Goal: Submit feedback/report problem

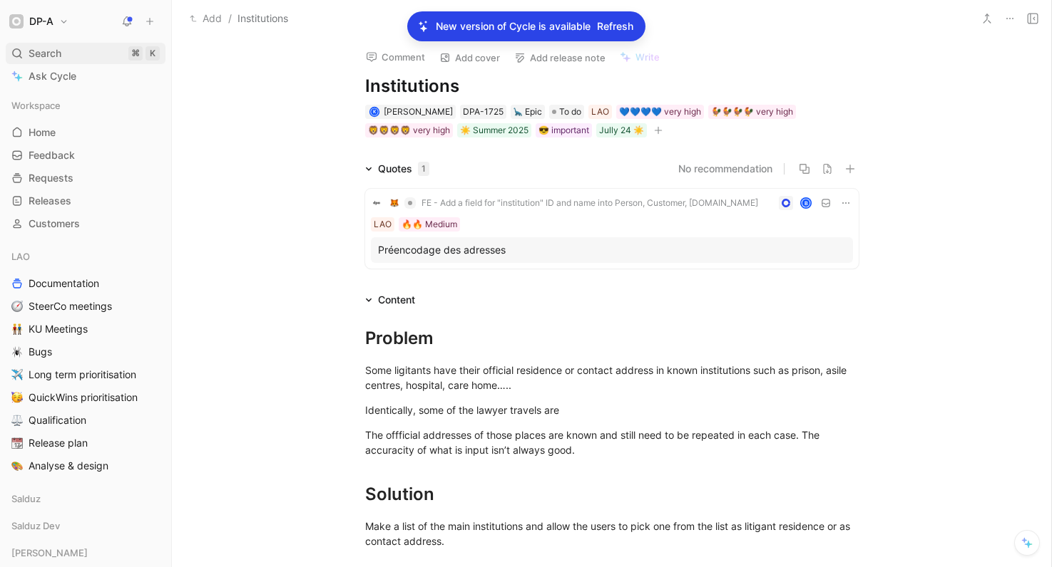
click at [66, 56] on div "Search ⌘ K" at bounding box center [86, 53] width 160 height 21
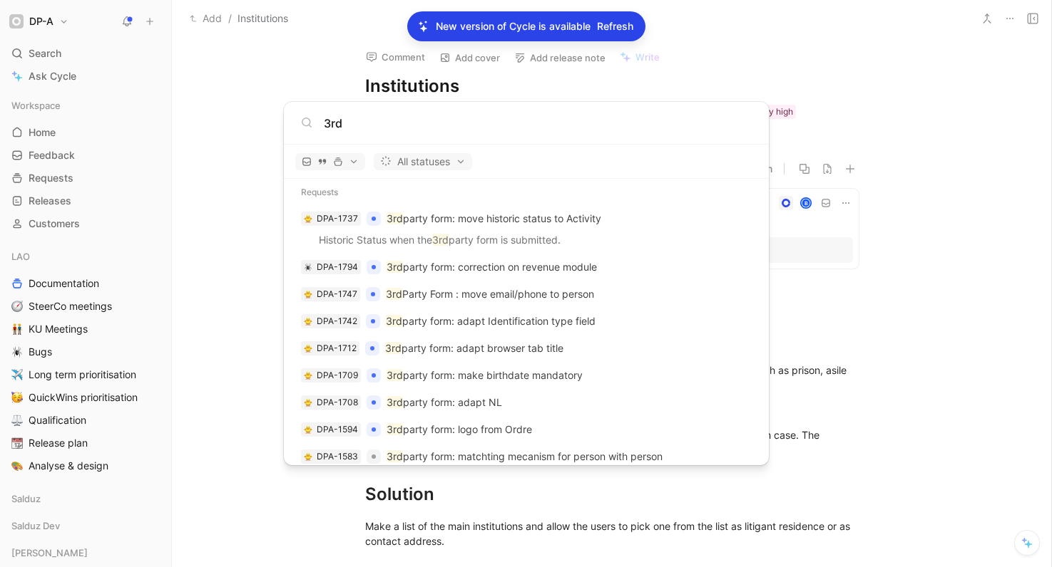
scroll to position [565, 0]
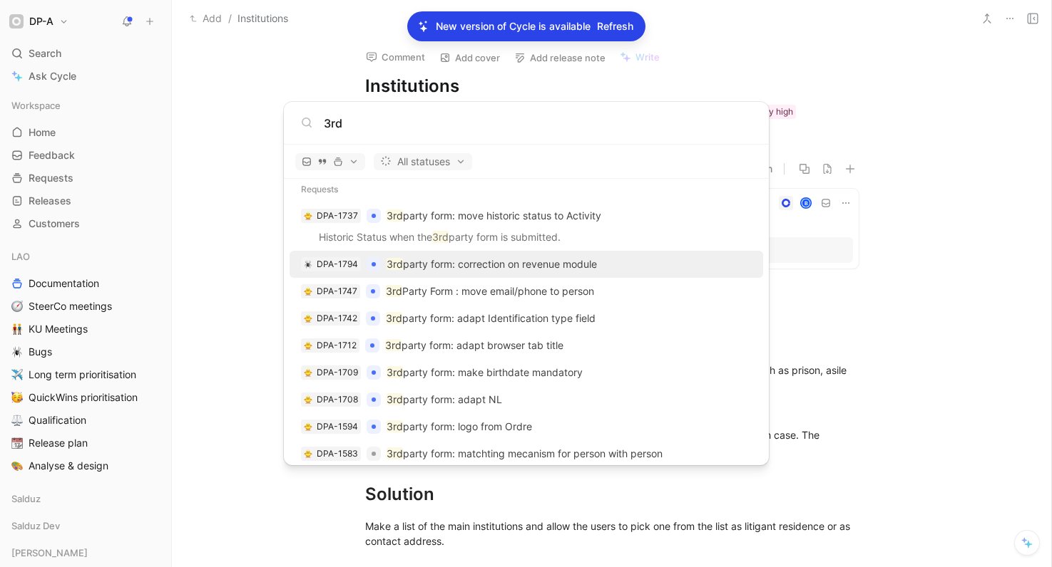
type input "3rd"
click at [488, 263] on p "3rd party form: correction on revenue module" at bounding box center [491, 264] width 210 height 17
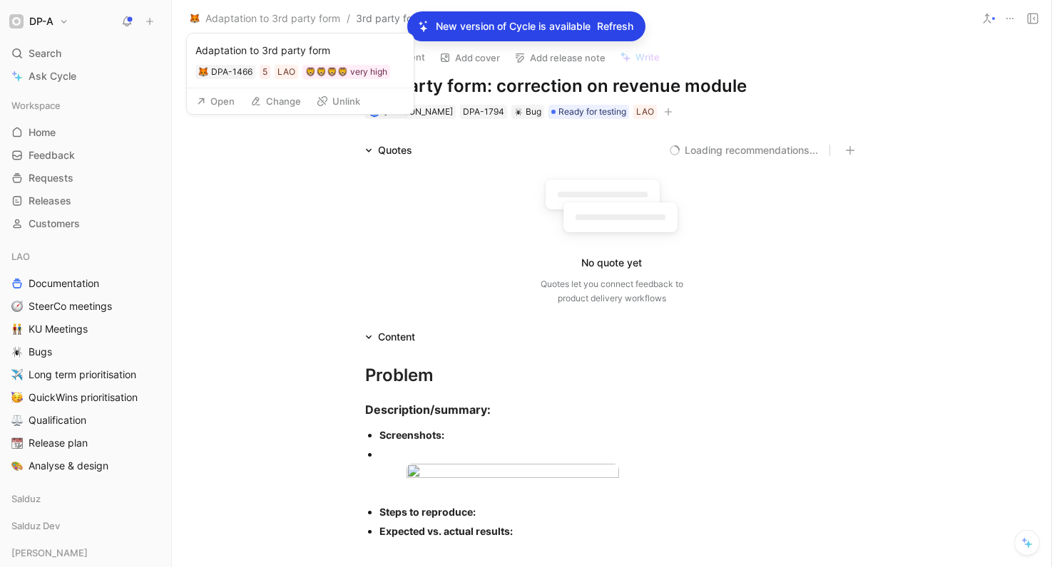
click at [229, 103] on button "Open" at bounding box center [215, 101] width 51 height 20
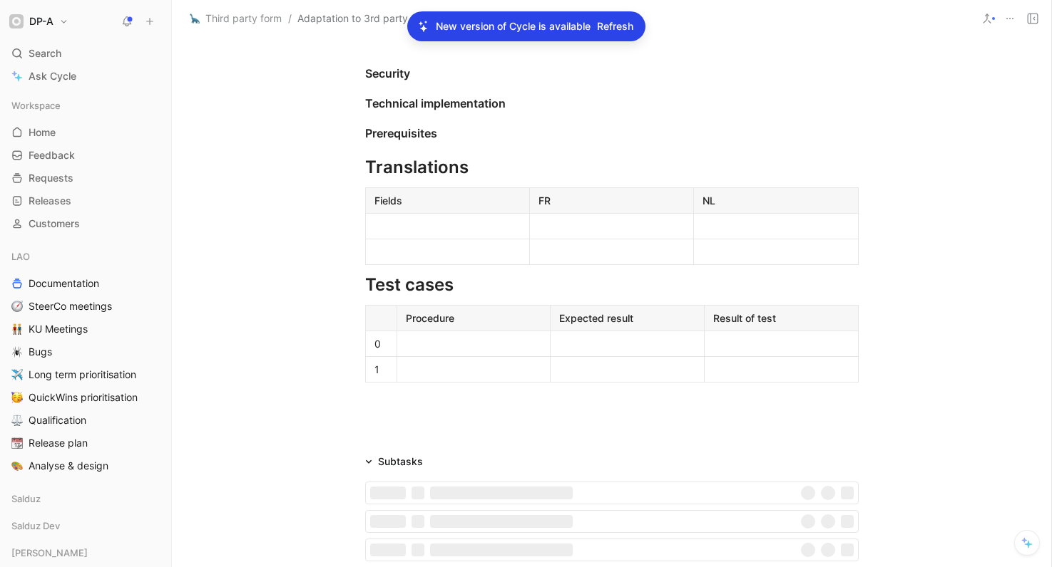
scroll to position [2046, 0]
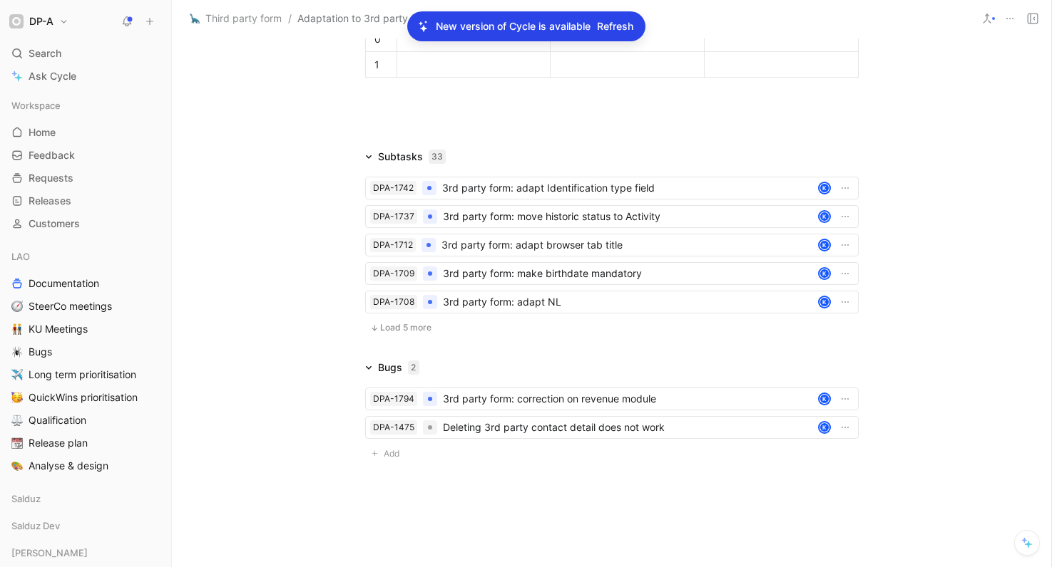
click at [384, 334] on span "Load 5 more" at bounding box center [405, 327] width 51 height 11
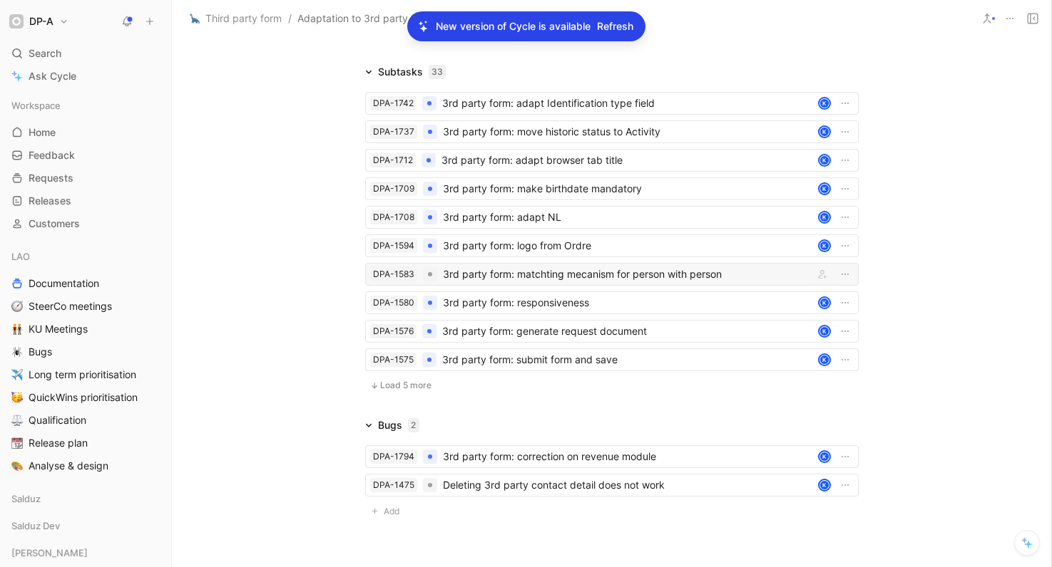
scroll to position [2224, 0]
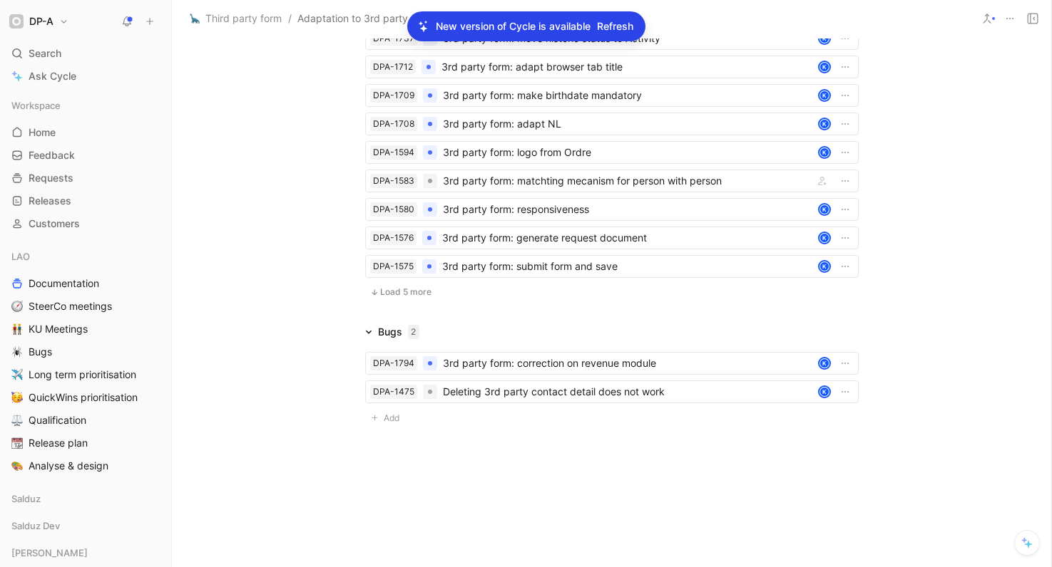
click at [380, 298] on span "Load 5 more" at bounding box center [405, 292] width 51 height 11
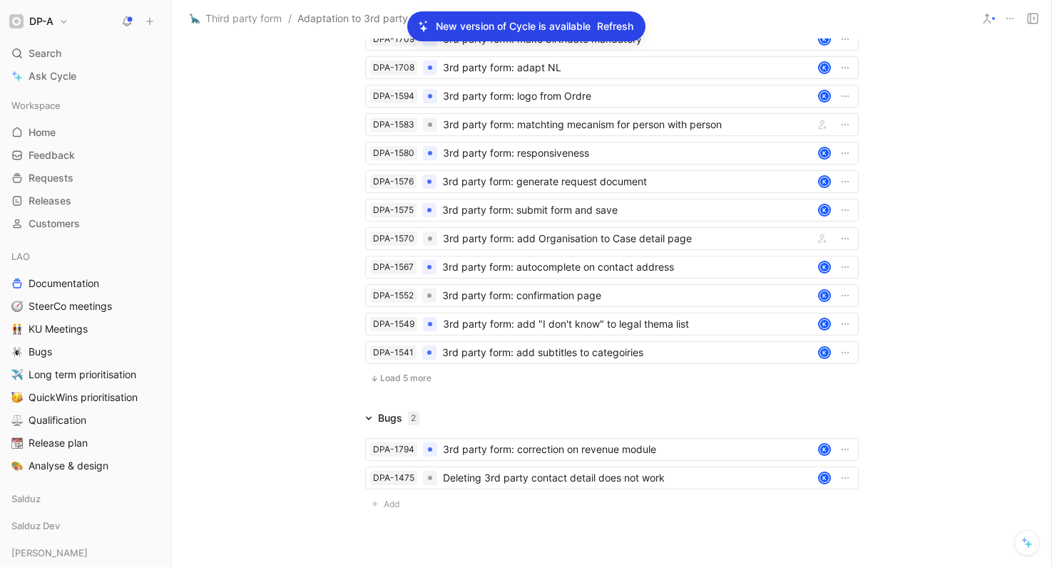
scroll to position [2387, 0]
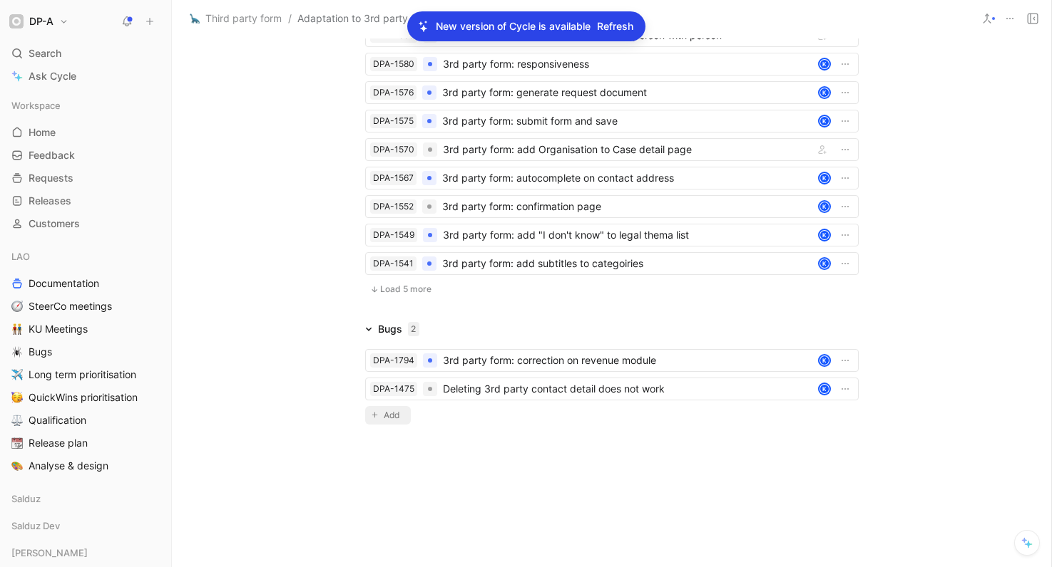
click at [388, 412] on span "Add" at bounding box center [394, 416] width 20 height 14
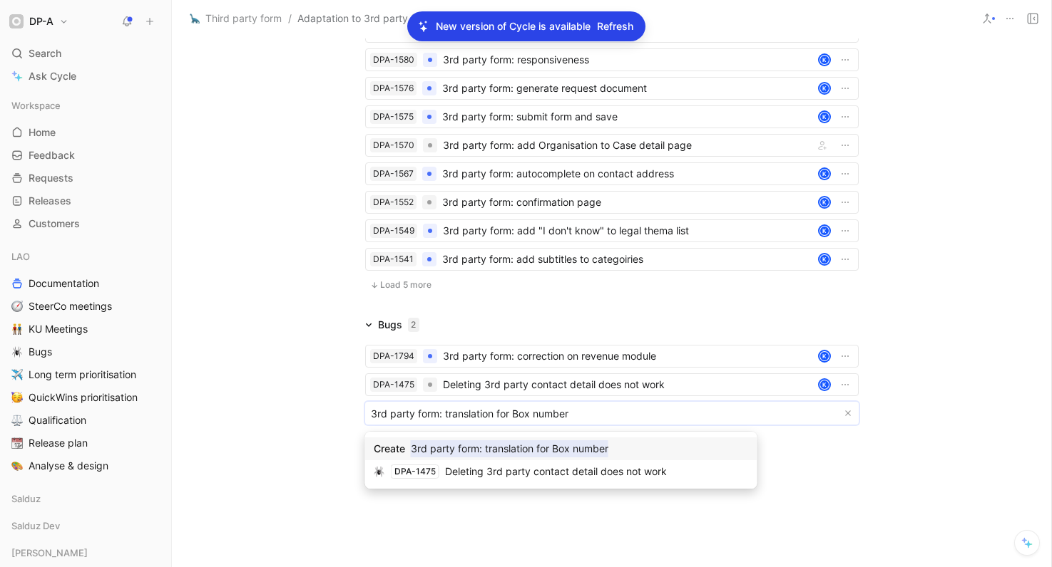
drag, startPoint x: 573, startPoint y: 414, endPoint x: 513, endPoint y: 416, distance: 59.9
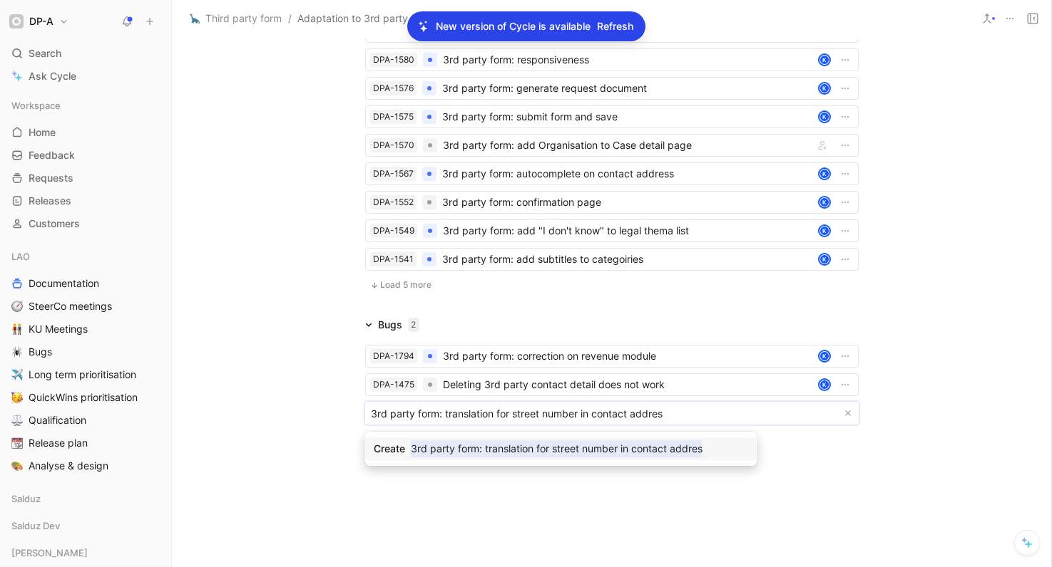
type input "3rd party form: translation for street number in contact address"
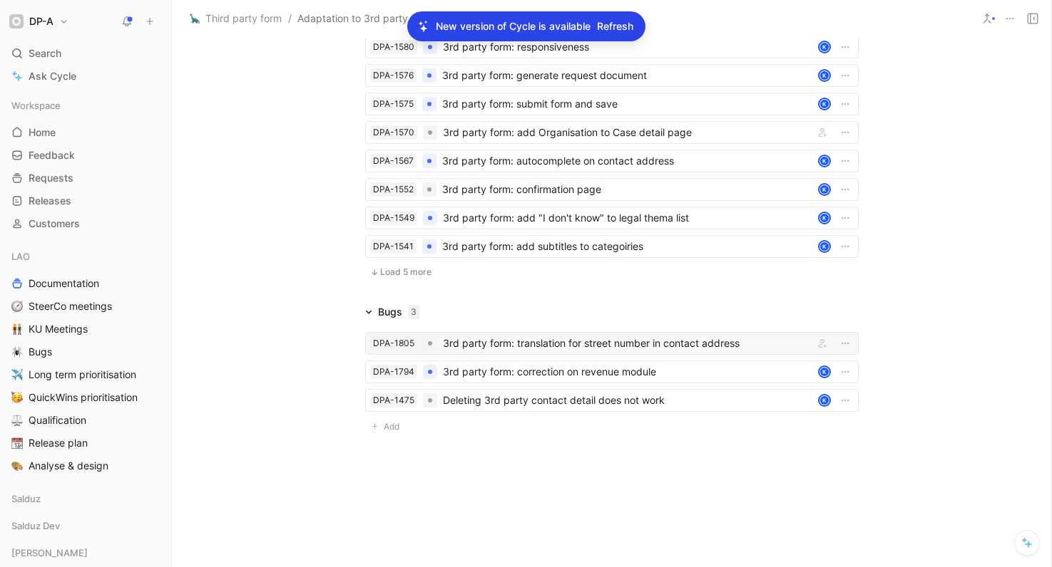
click at [620, 352] on div "3rd party form: translation for street number in contact address" at bounding box center [625, 343] width 365 height 17
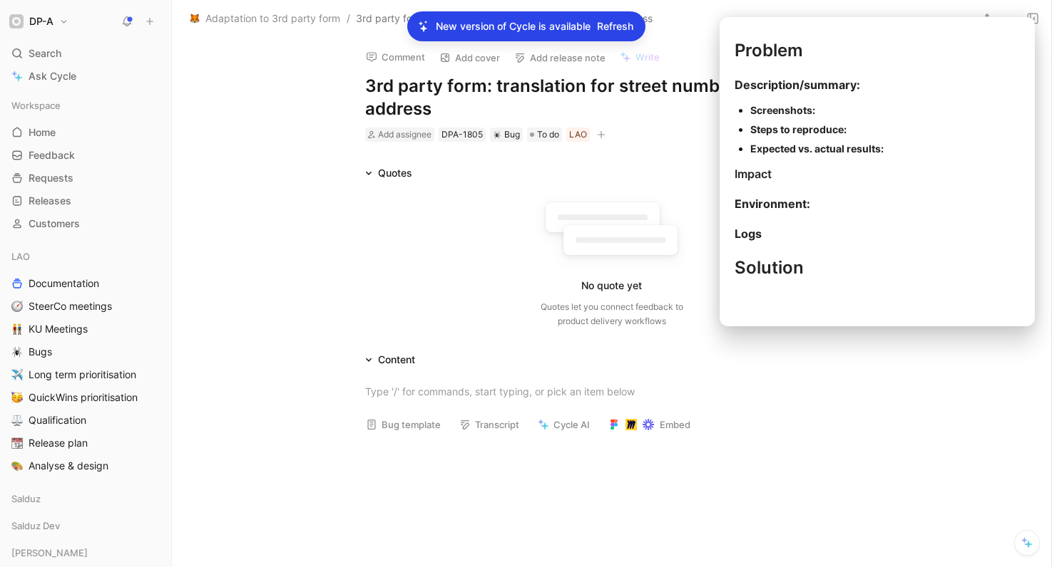
click at [409, 424] on button "Bug template" at bounding box center [403, 425] width 88 height 20
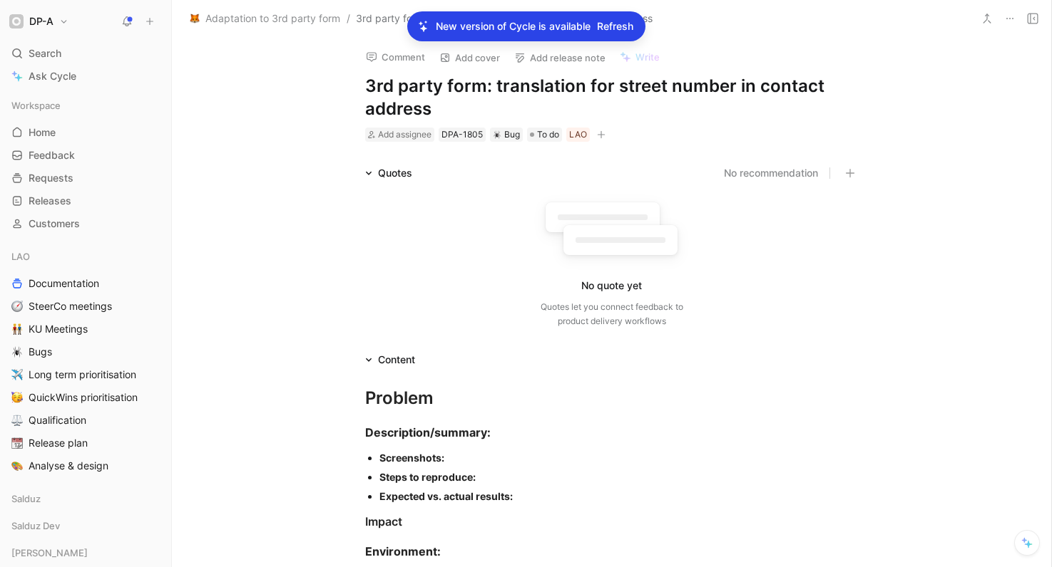
click at [473, 461] on div "Screenshots:" at bounding box center [618, 458] width 479 height 15
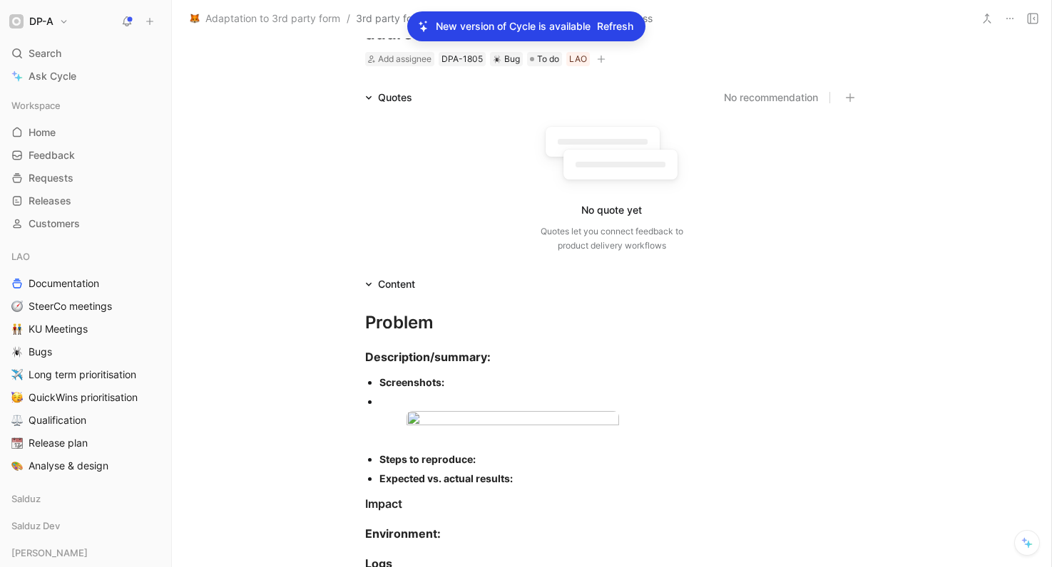
scroll to position [85, 0]
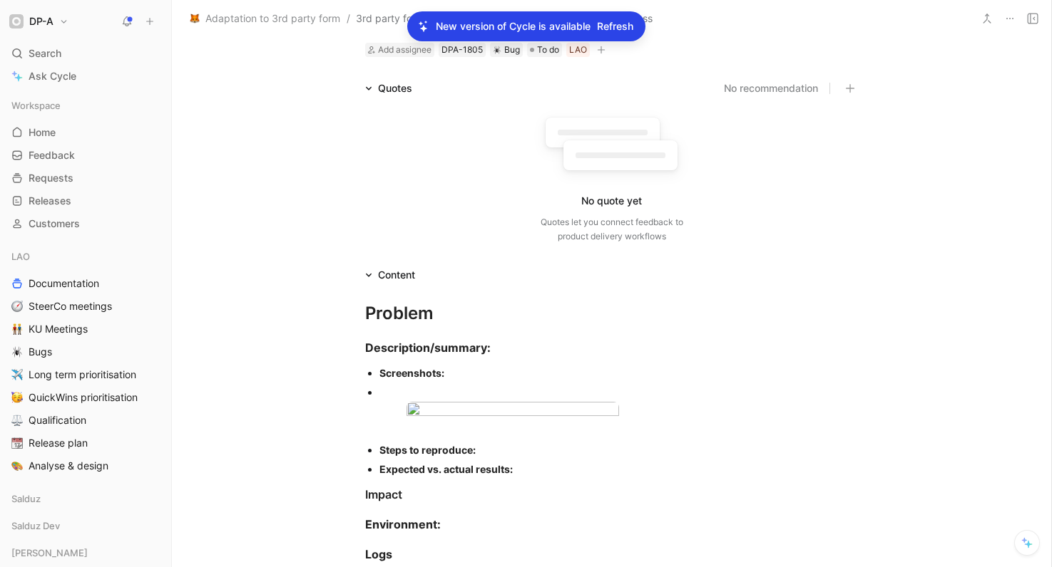
click at [400, 394] on div at bounding box center [618, 392] width 479 height 15
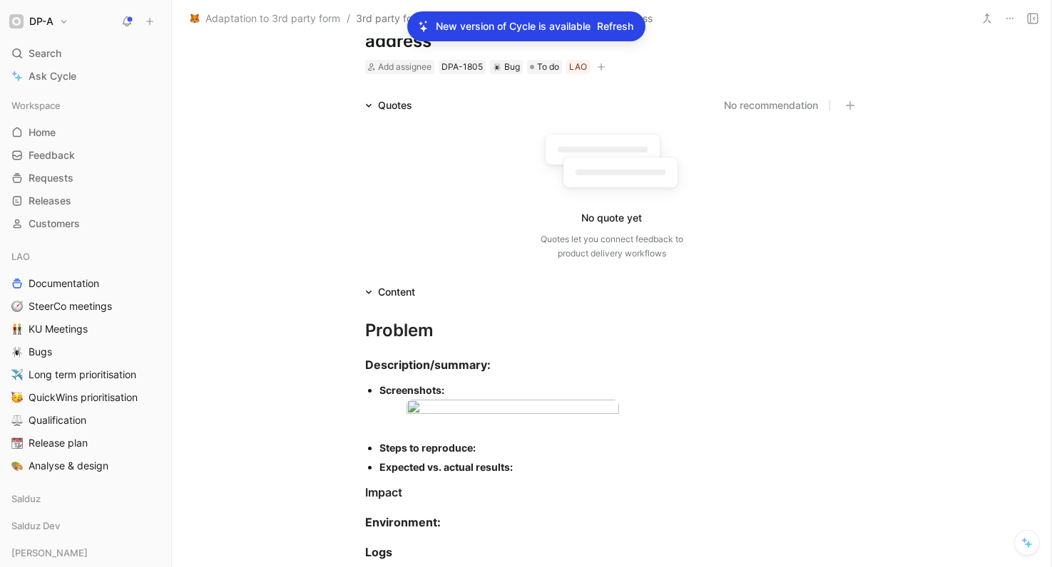
scroll to position [65, 0]
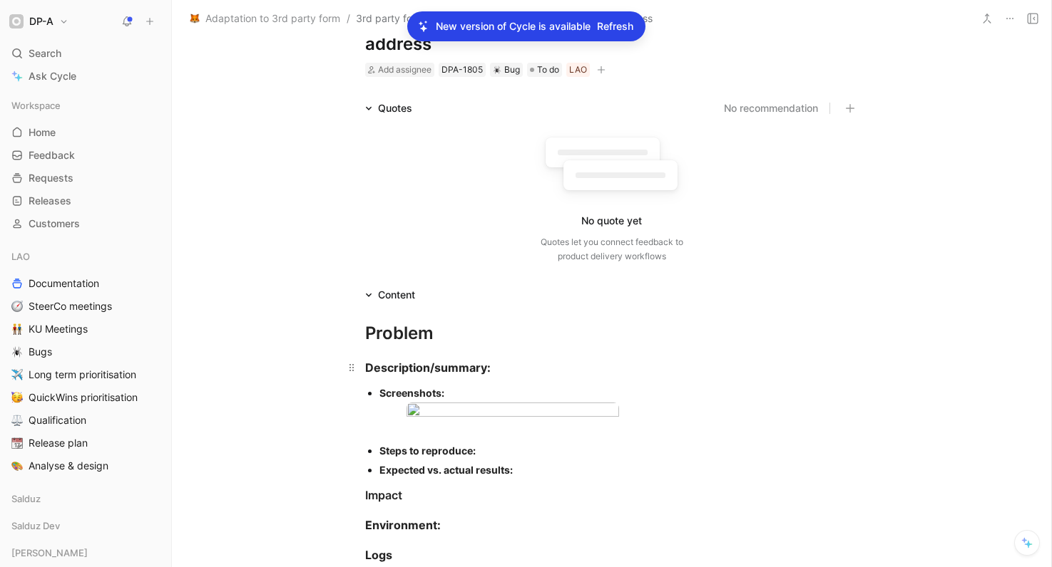
click at [514, 369] on div "Description/summary:" at bounding box center [611, 367] width 493 height 17
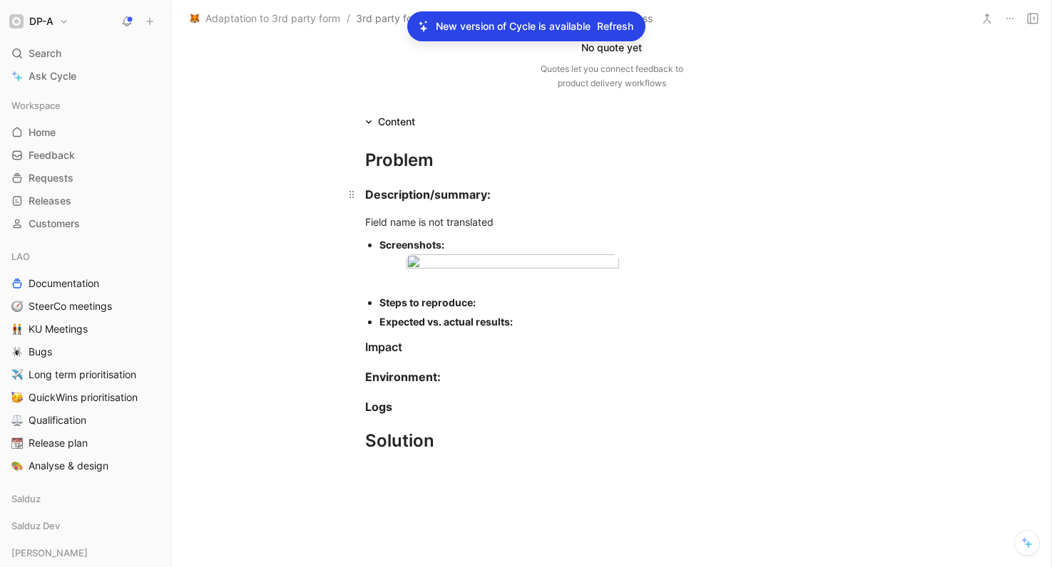
scroll to position [237, 0]
click at [546, 330] on div "Expected vs. actual results:" at bounding box center [618, 322] width 479 height 15
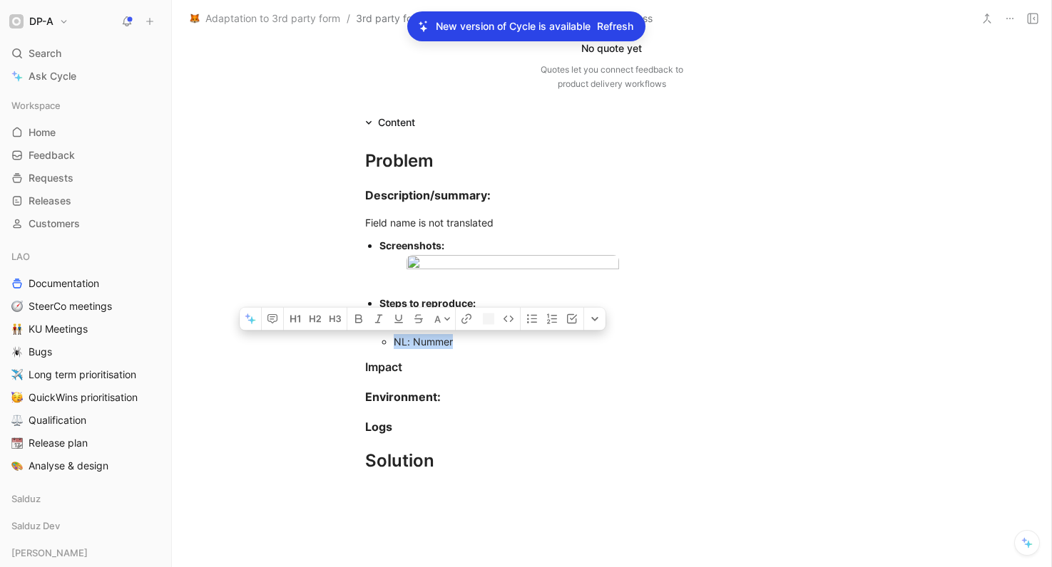
drag, startPoint x: 468, startPoint y: 376, endPoint x: 381, endPoint y: 376, distance: 87.7
click at [381, 351] on ul "NL: Nummer" at bounding box center [618, 341] width 479 height 19
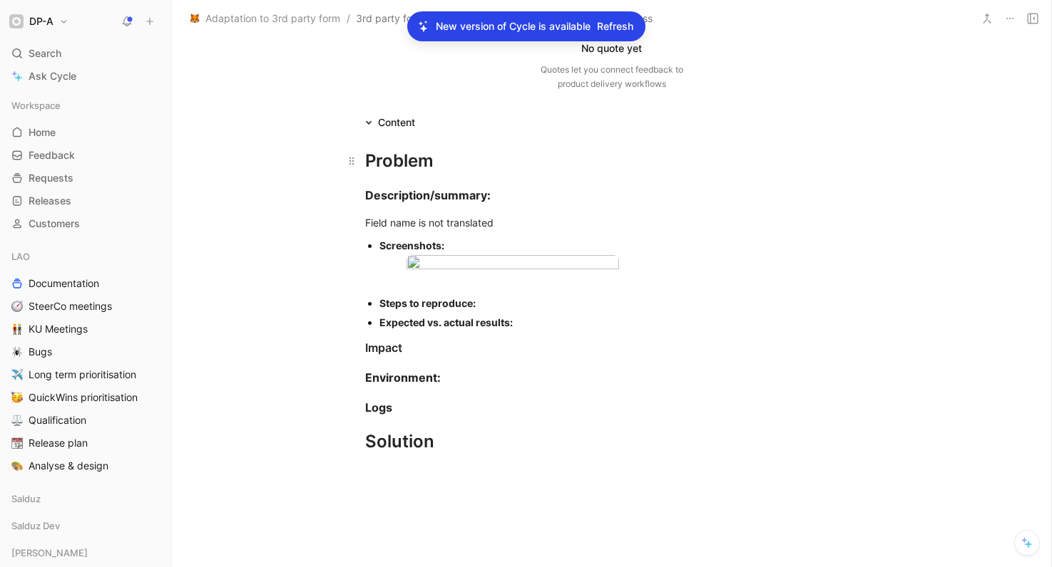
scroll to position [0, 0]
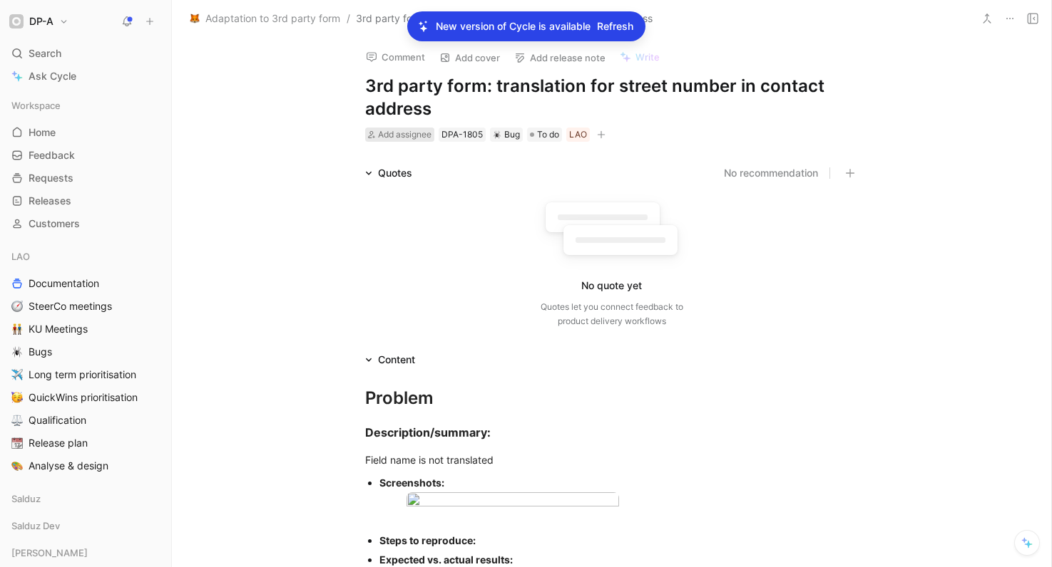
click at [412, 135] on span "Add assignee" at bounding box center [404, 134] width 53 height 11
type input "kha"
click at [405, 191] on mark "Kha" at bounding box center [403, 189] width 18 height 12
click at [558, 136] on span "To do" at bounding box center [569, 135] width 22 height 14
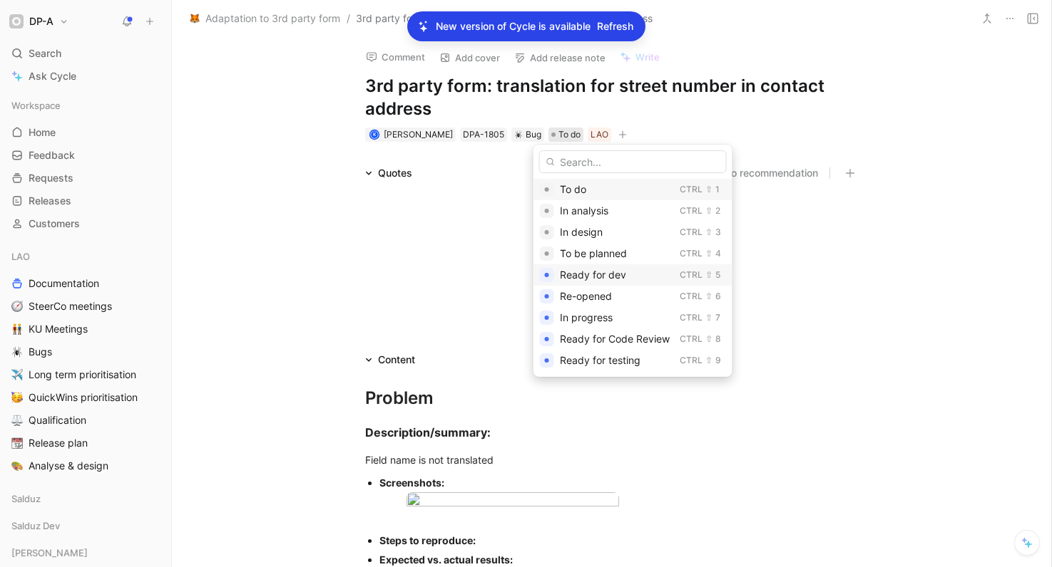
click at [626, 274] on div "Ready for dev" at bounding box center [617, 275] width 114 height 17
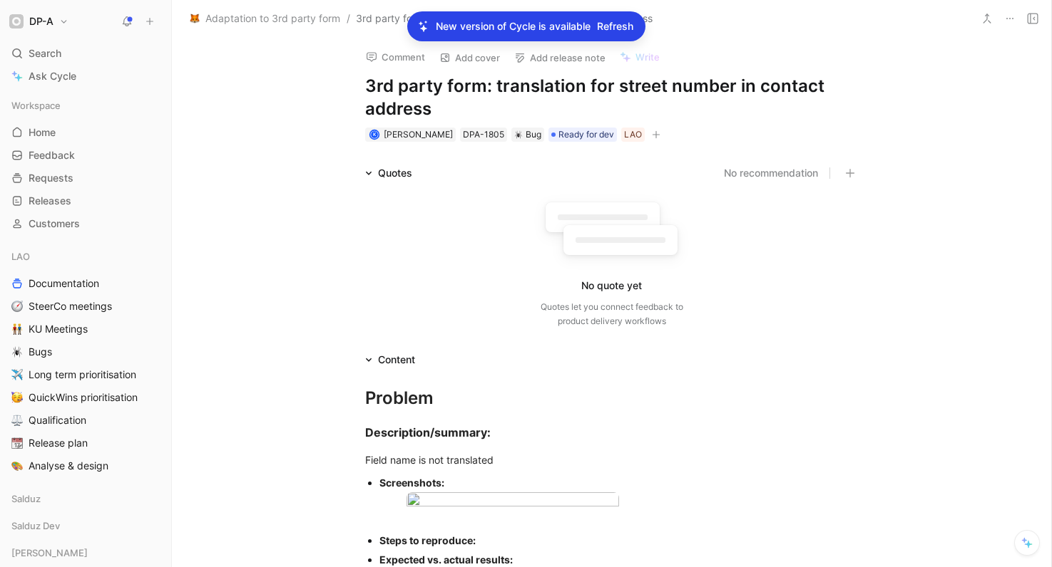
click at [257, 245] on div "Quotes No recommendation No quote yet Quotes let you connect feedback to produc…" at bounding box center [611, 250] width 879 height 170
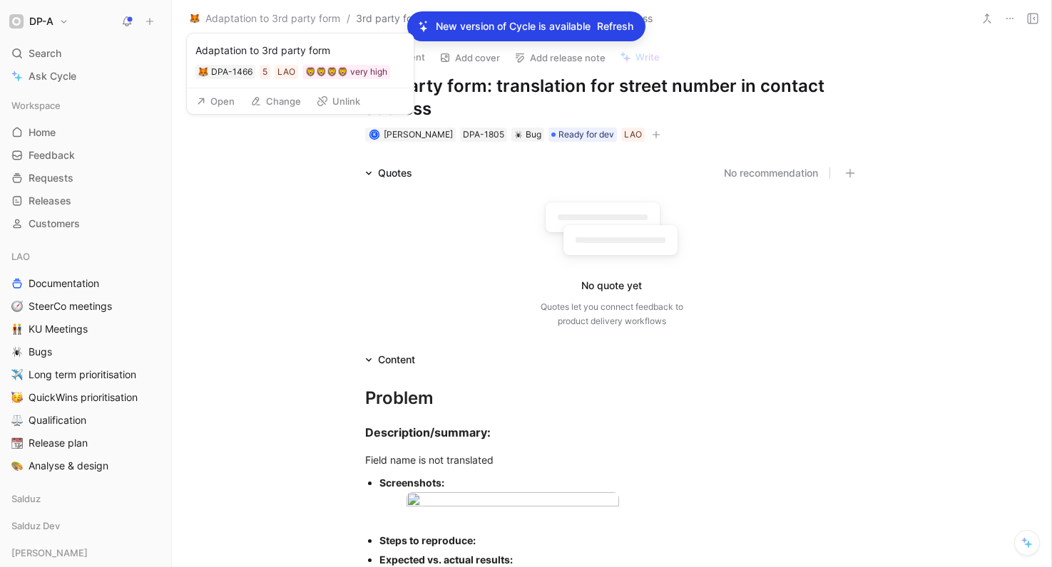
click at [231, 101] on button "Open" at bounding box center [215, 101] width 51 height 20
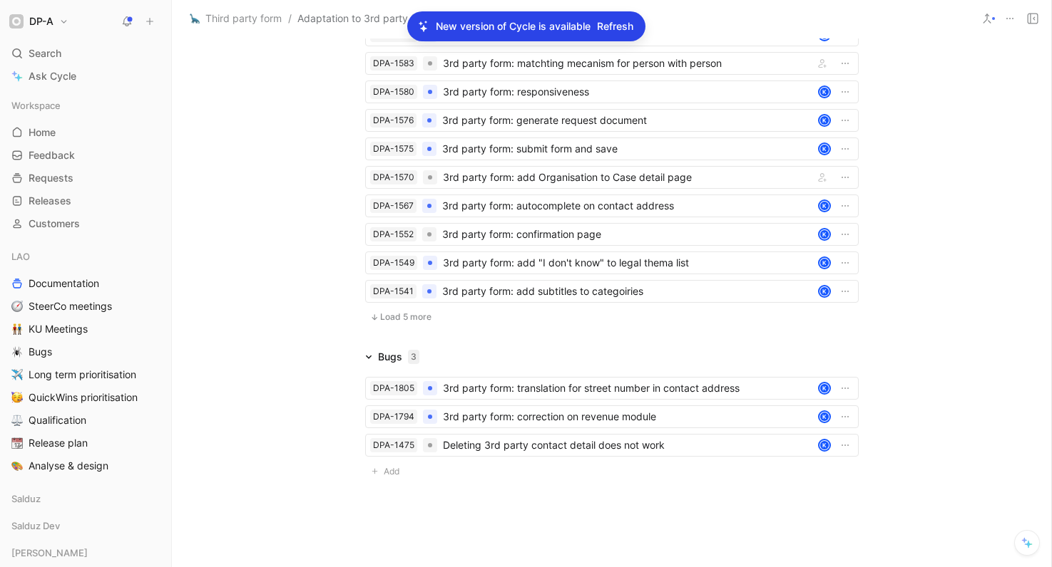
scroll to position [2415, 0]
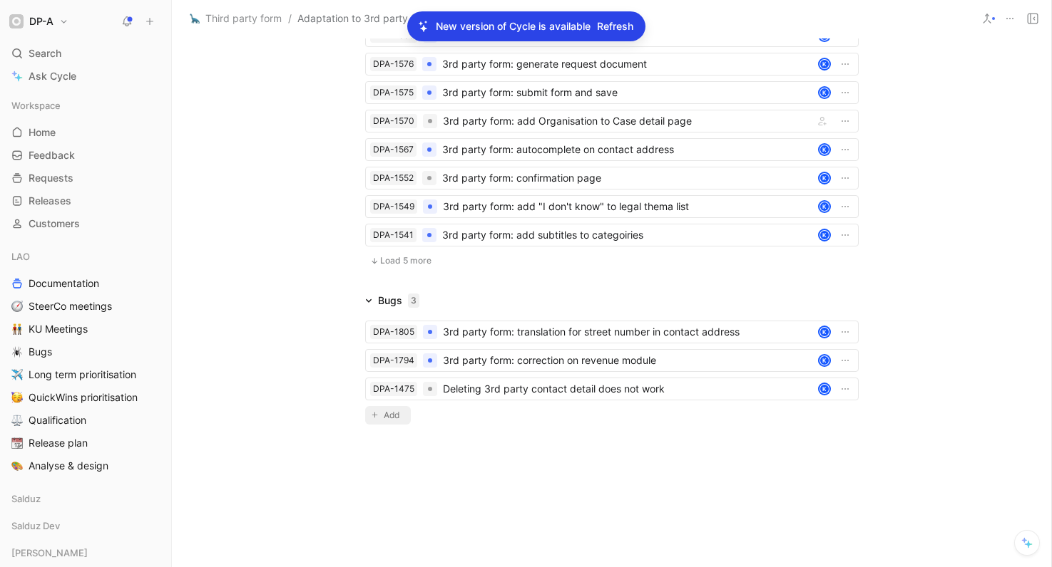
click at [381, 414] on button "Add" at bounding box center [388, 415] width 46 height 19
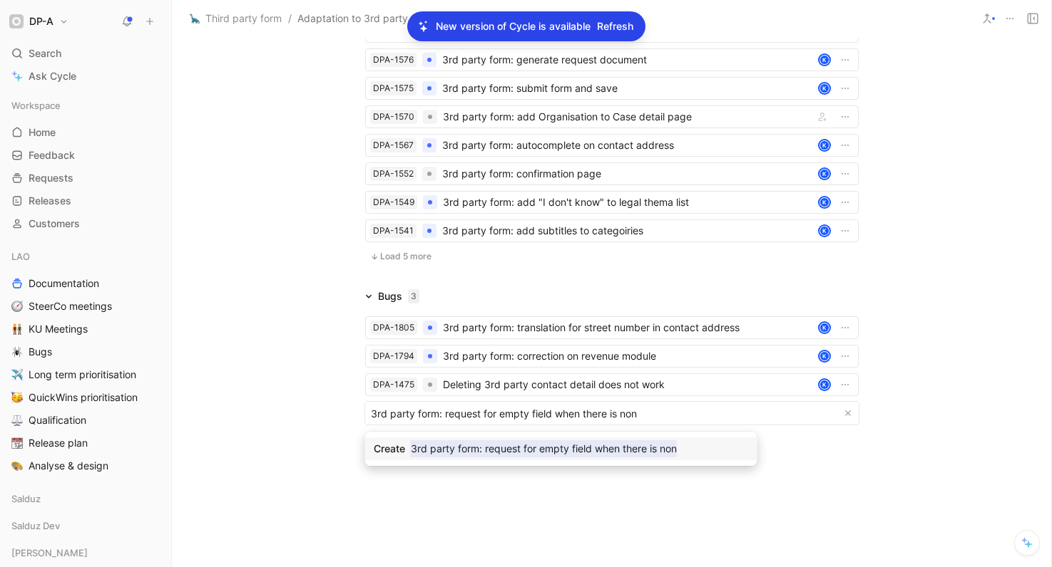
type input "3rd party form: request for empty field when there is none"
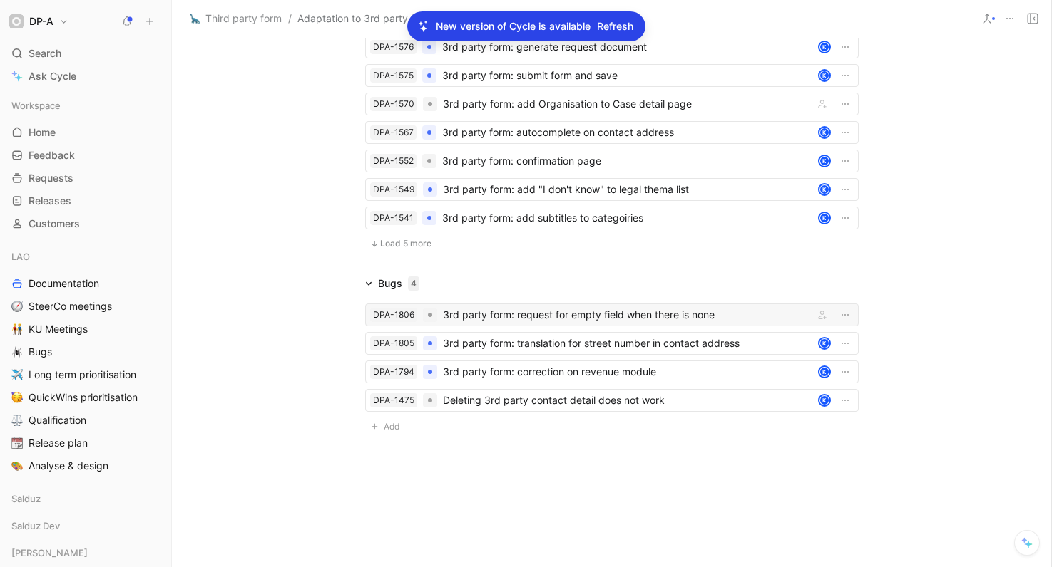
click at [582, 324] on div "3rd party form: request for empty field when there is none" at bounding box center [625, 315] width 365 height 17
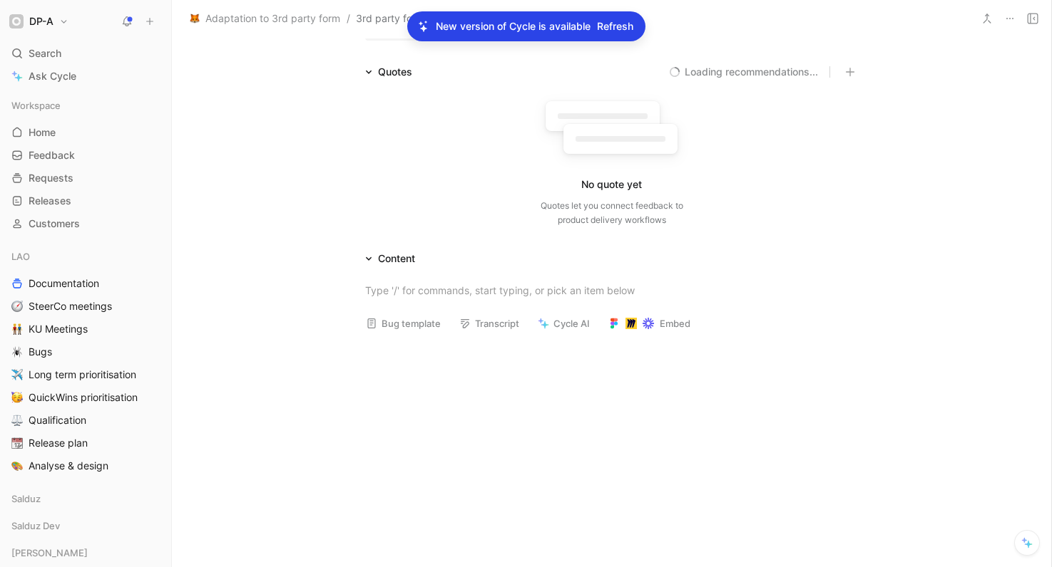
scroll to position [128, 0]
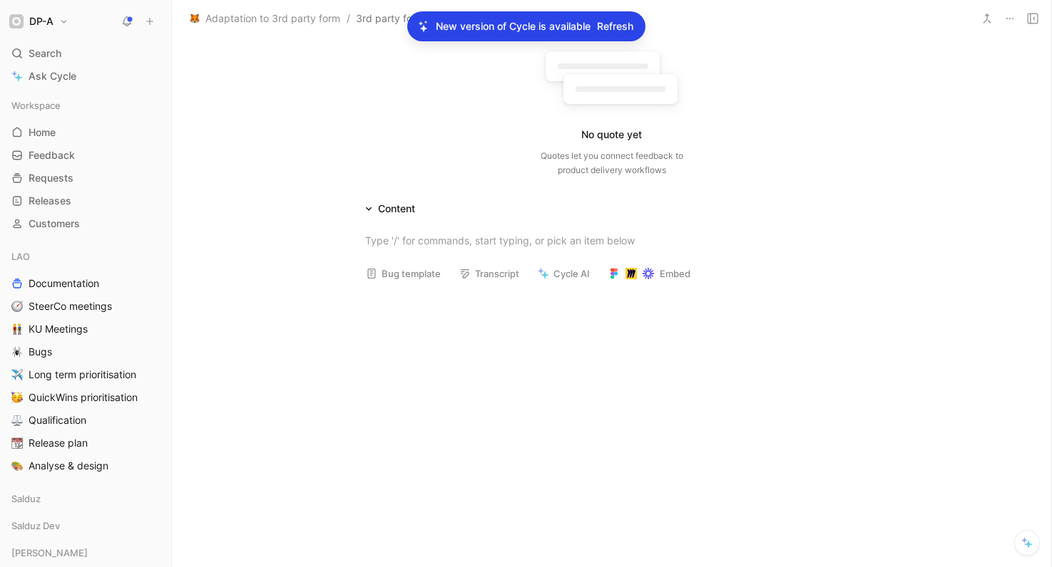
click at [414, 267] on button "Bug template" at bounding box center [403, 274] width 88 height 20
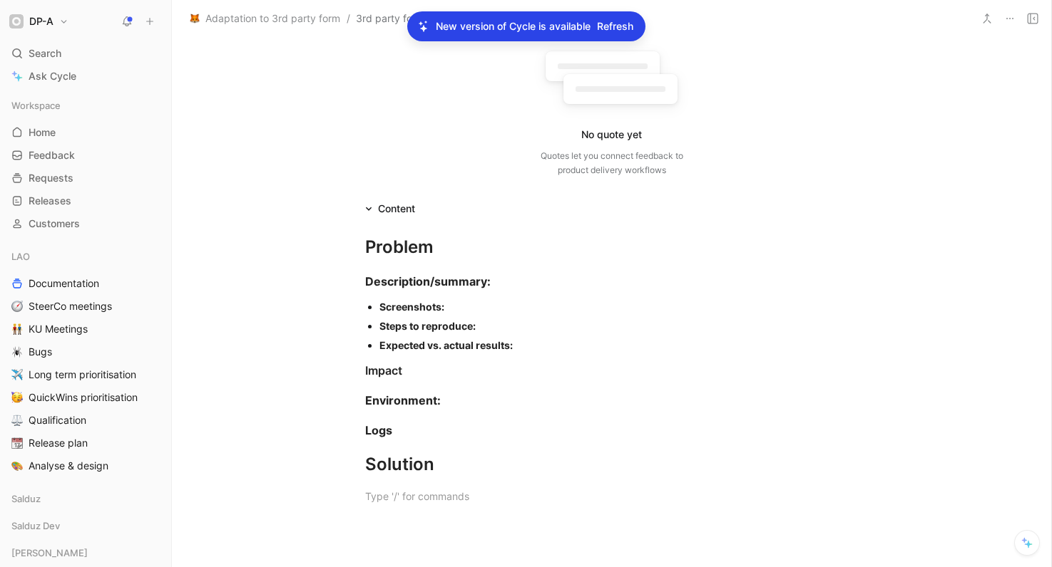
click at [454, 307] on div "Screenshots:" at bounding box center [618, 306] width 479 height 15
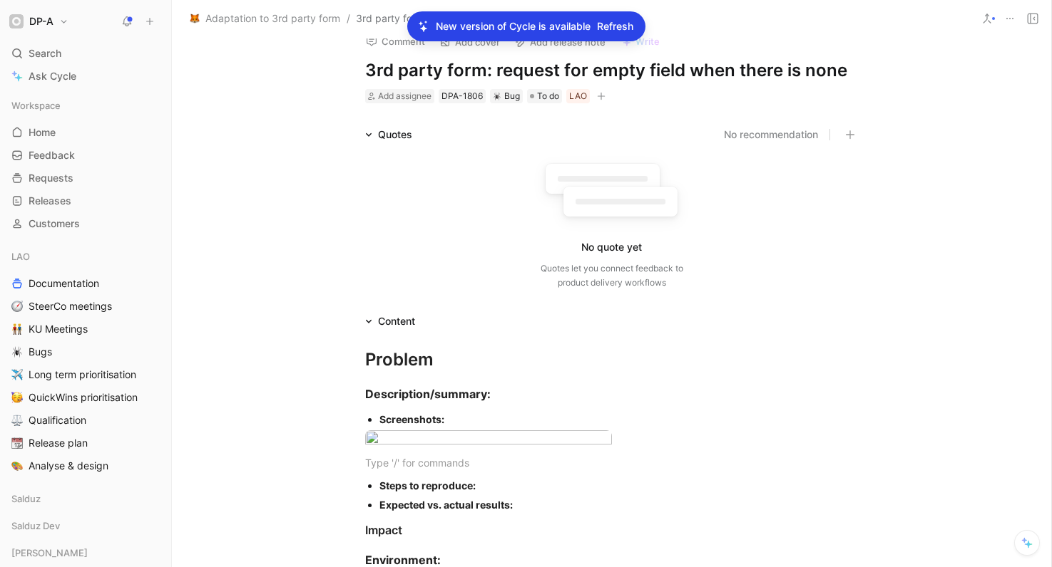
scroll to position [0, 0]
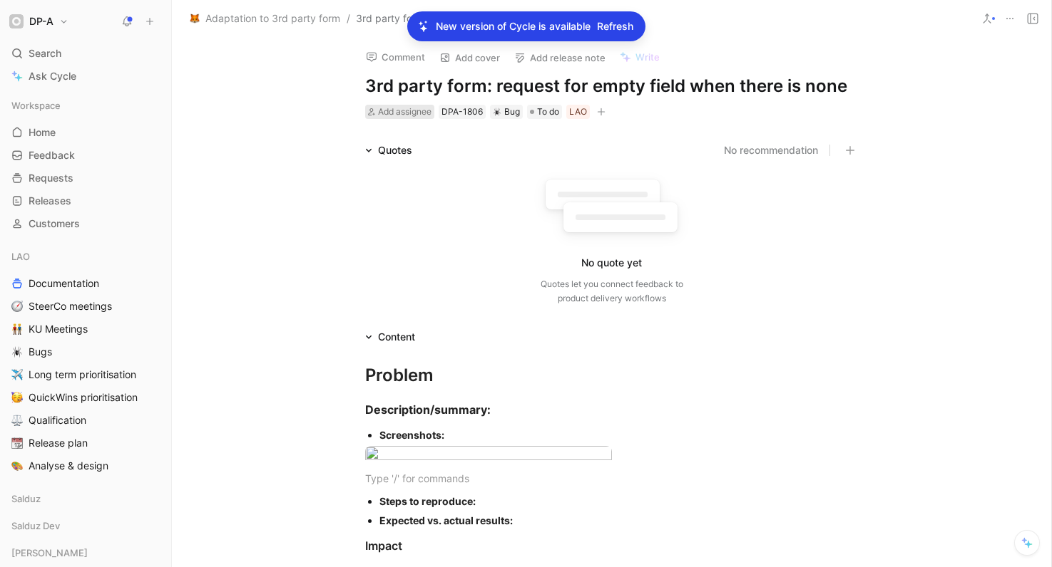
click at [407, 111] on span "Add assignee" at bounding box center [404, 111] width 53 height 11
type input "kha"
click at [446, 170] on span "led Khelifi" at bounding box center [434, 166] width 45 height 12
click at [558, 115] on span "To do" at bounding box center [569, 112] width 22 height 14
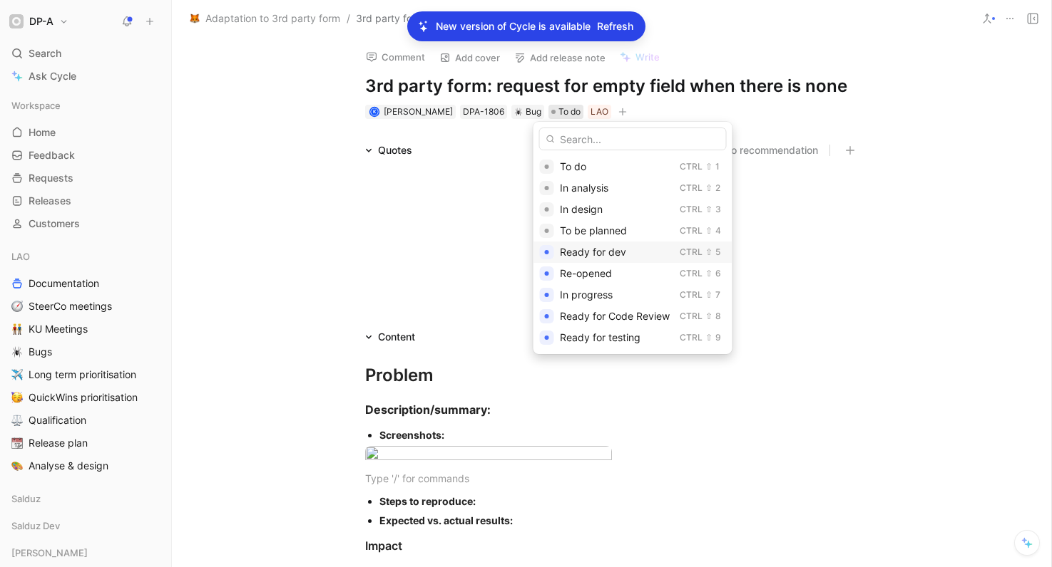
click at [620, 246] on span "Ready for dev" at bounding box center [593, 252] width 66 height 12
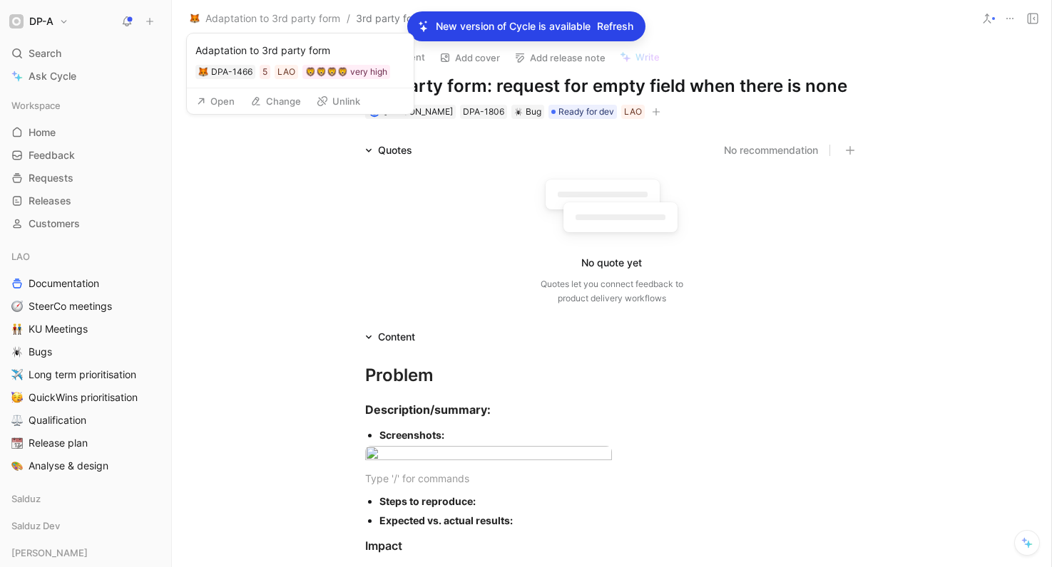
click at [233, 101] on button "Open" at bounding box center [215, 101] width 51 height 20
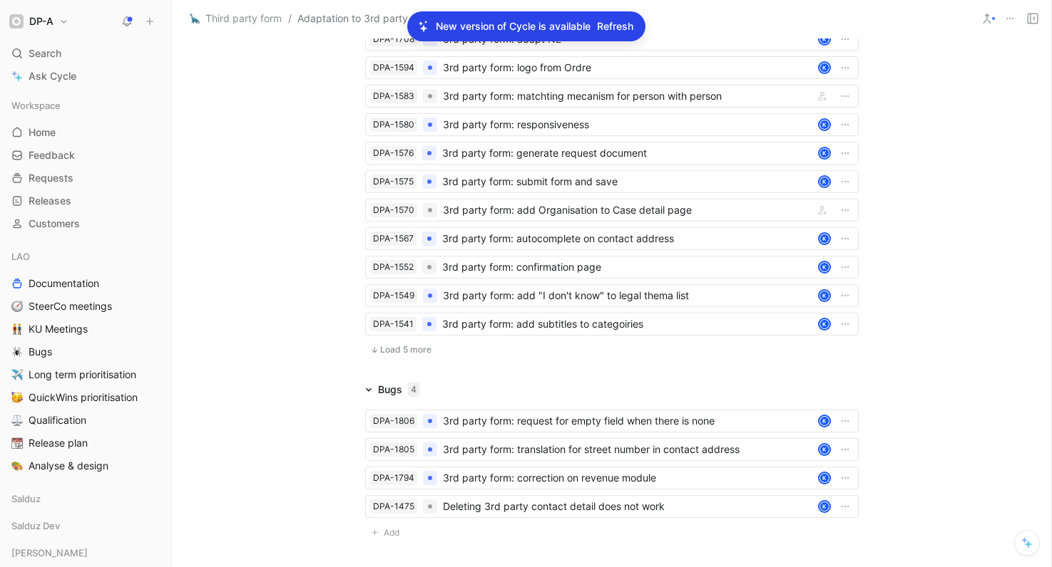
scroll to position [2313, 0]
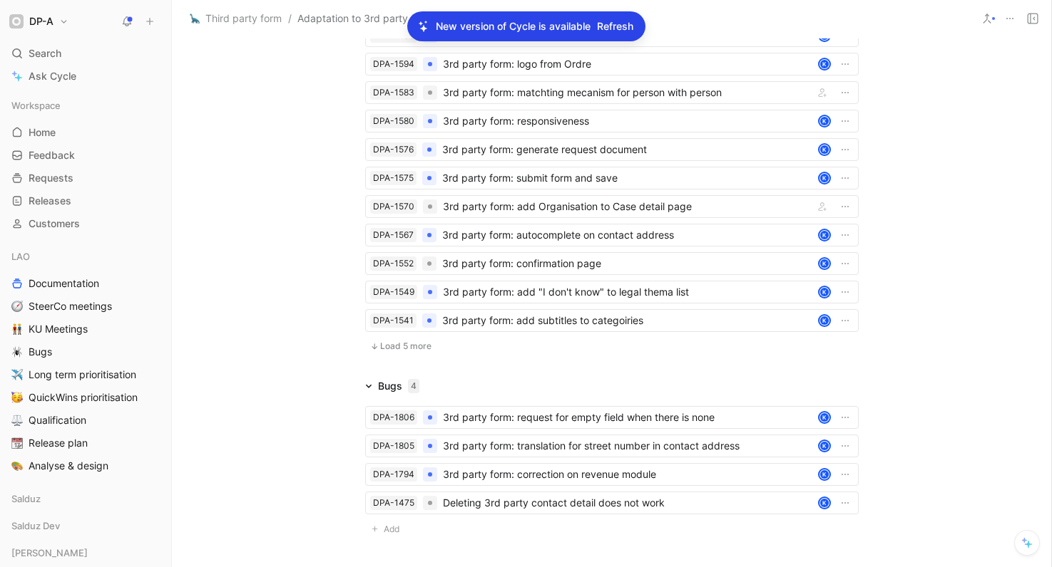
click at [395, 352] on span "Load 5 more" at bounding box center [405, 346] width 51 height 11
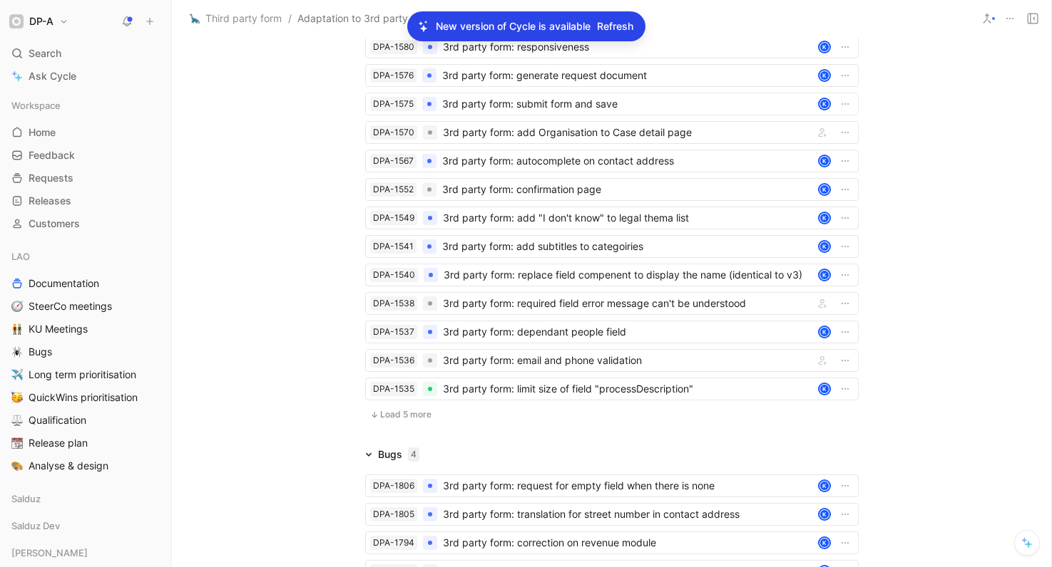
scroll to position [2393, 0]
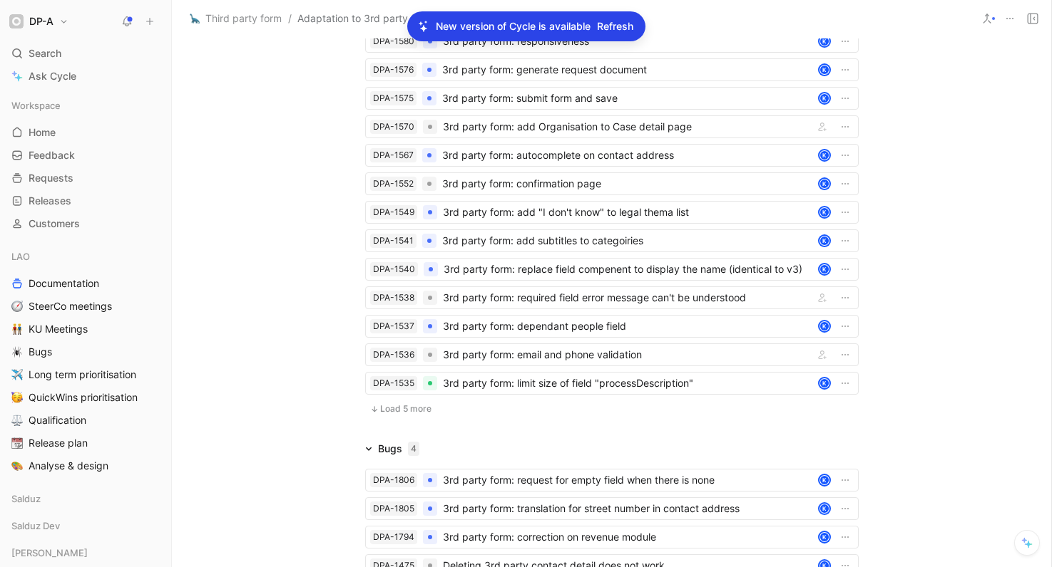
click at [398, 415] on span "Load 5 more" at bounding box center [405, 409] width 51 height 11
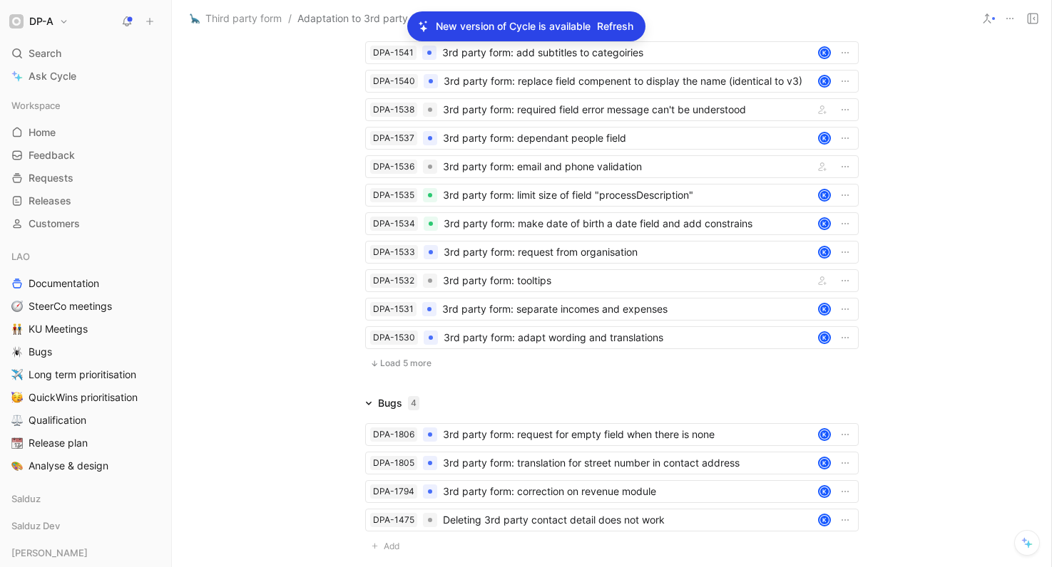
scroll to position [2585, 0]
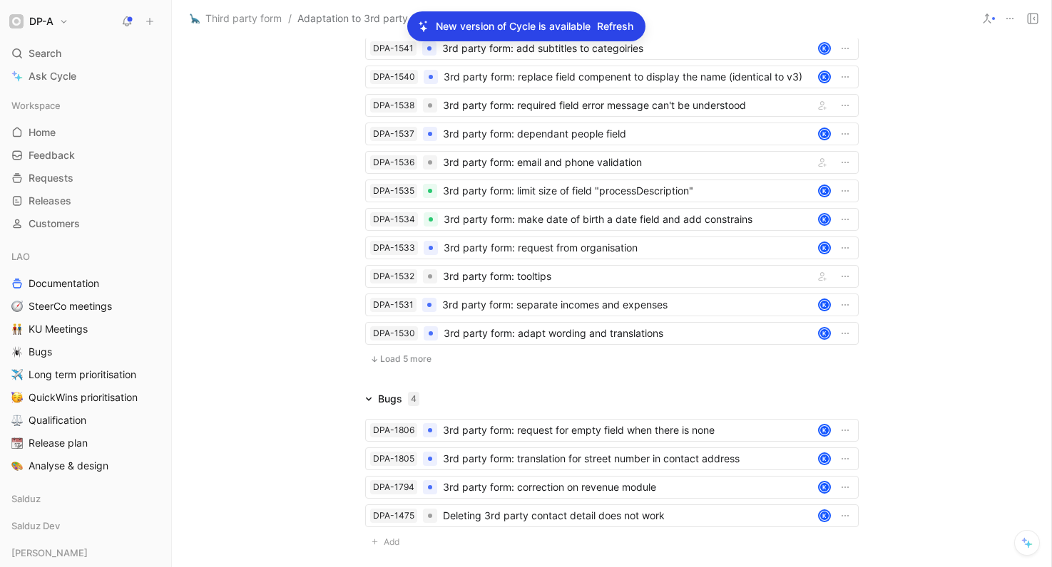
click at [402, 365] on span "Load 5 more" at bounding box center [405, 359] width 51 height 11
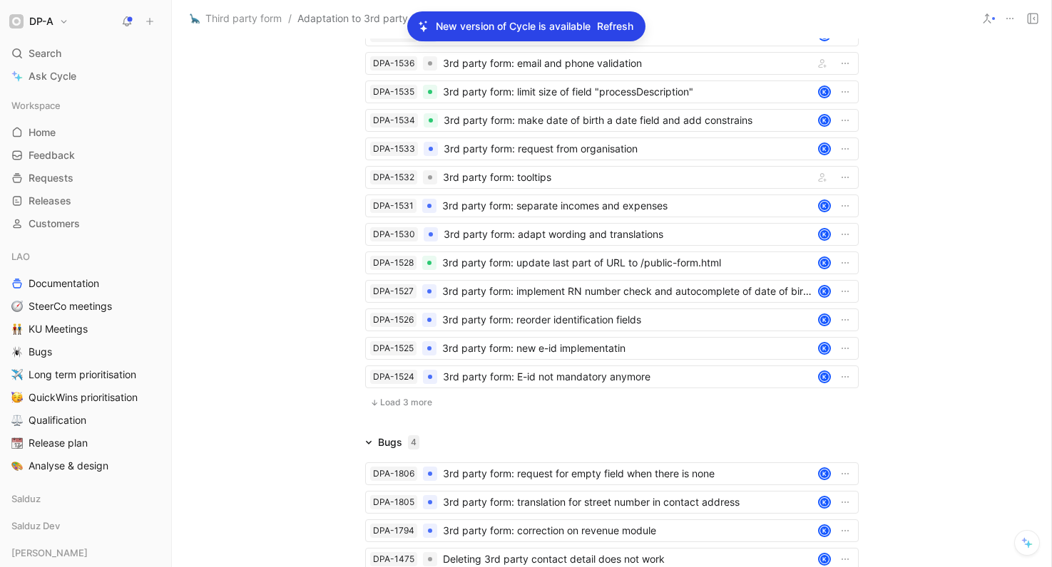
scroll to position [2686, 0]
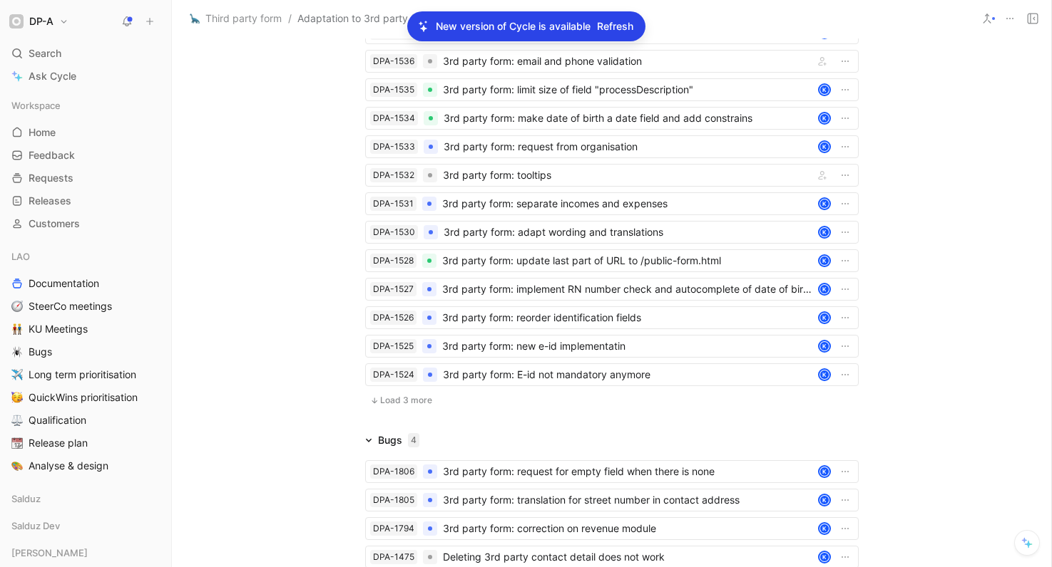
click at [387, 406] on span "Load 3 more" at bounding box center [406, 400] width 52 height 11
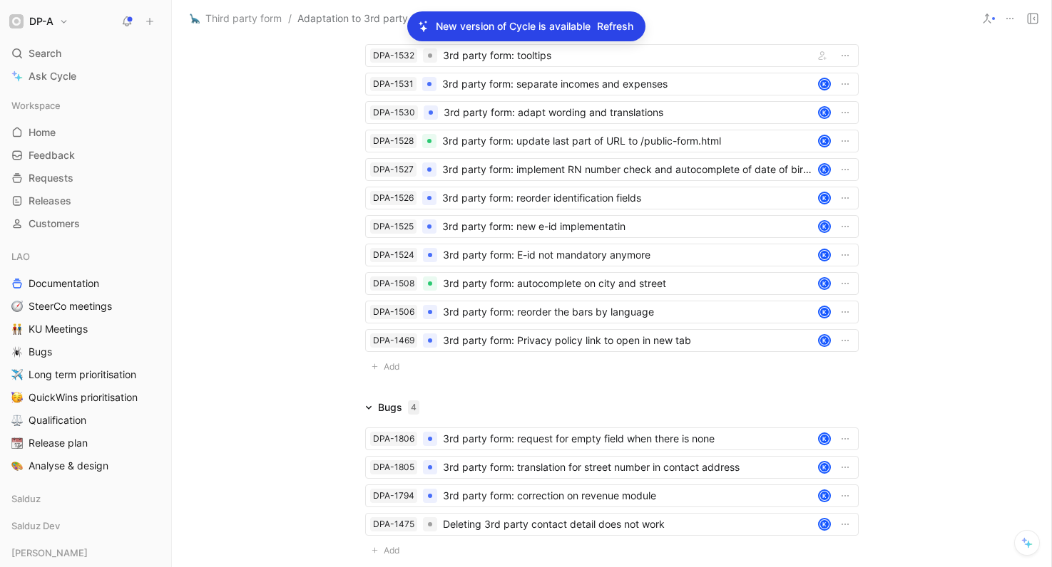
scroll to position [2820, 0]
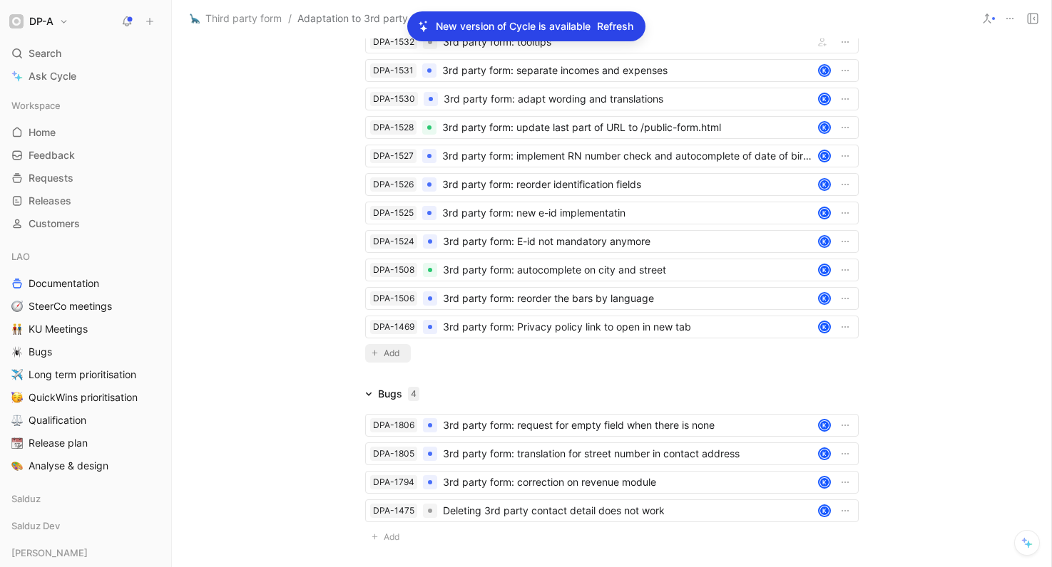
click at [384, 361] on span "Add" at bounding box center [394, 353] width 20 height 14
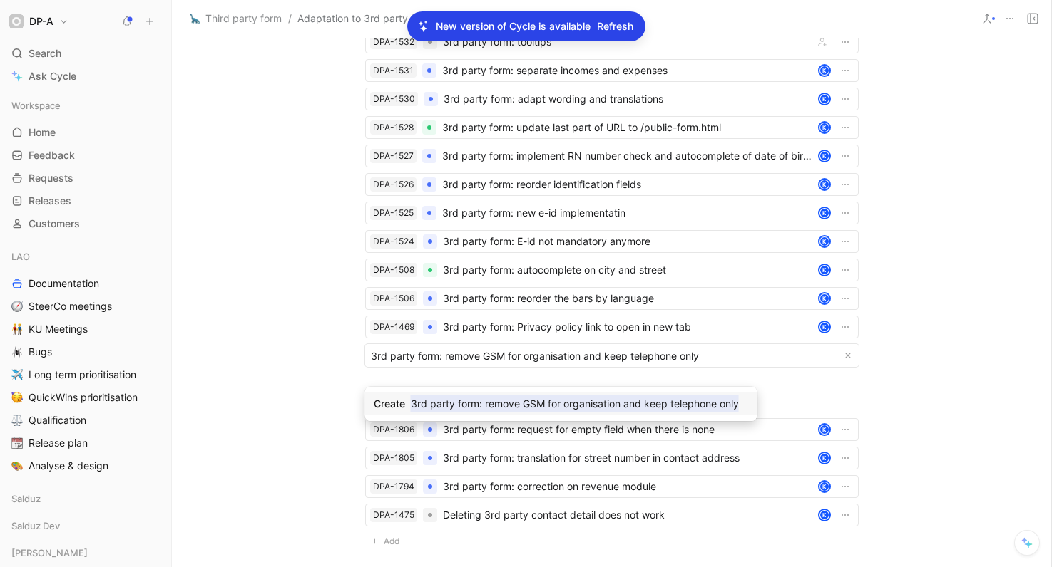
type input "3rd party form: remove GSM for organisation and keep telephone only"
click at [483, 405] on mark "3rd party form: remove GSM for organisation and keep telephone only" at bounding box center [575, 404] width 328 height 17
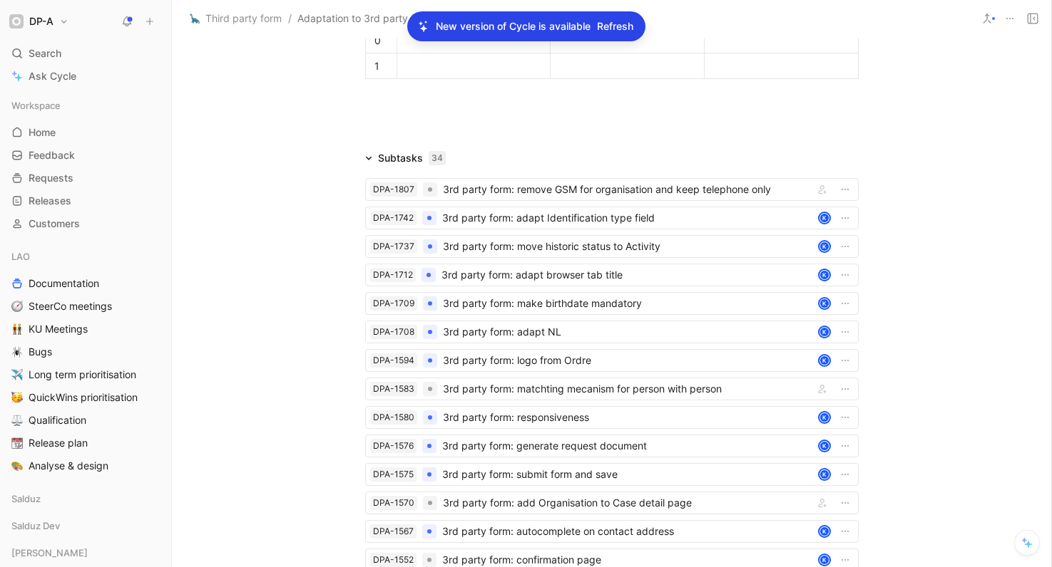
scroll to position [2094, 0]
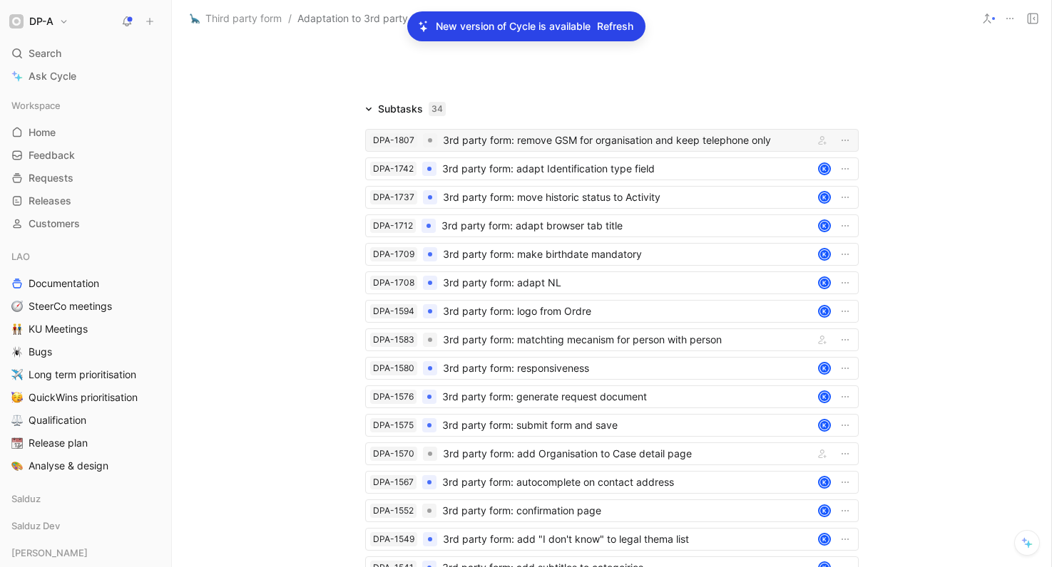
click at [599, 149] on div "3rd party form: remove GSM for organisation and keep telephone only" at bounding box center [625, 140] width 365 height 17
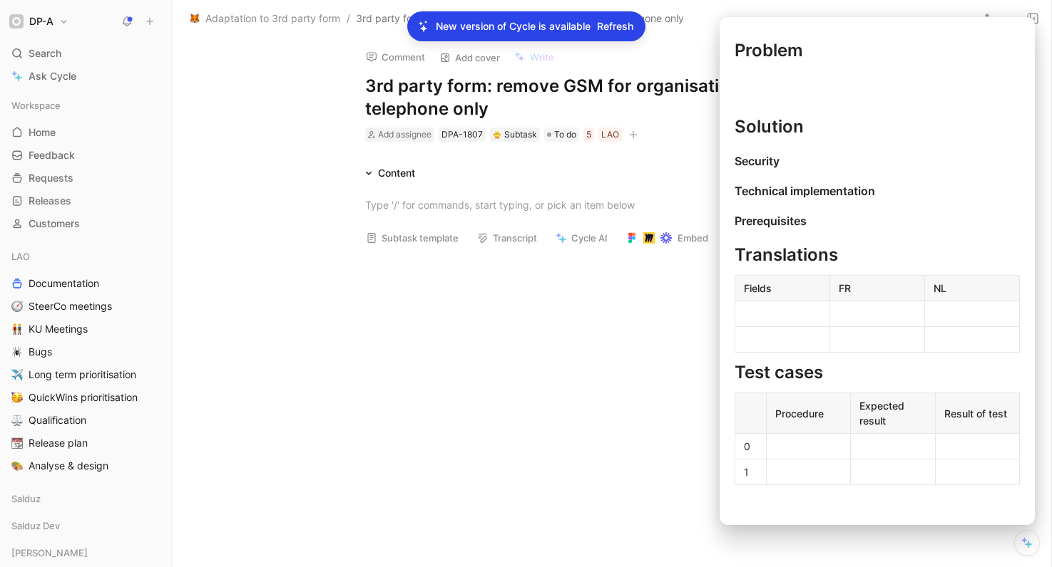
click at [421, 237] on button "Subtask template" at bounding box center [412, 238] width 106 height 20
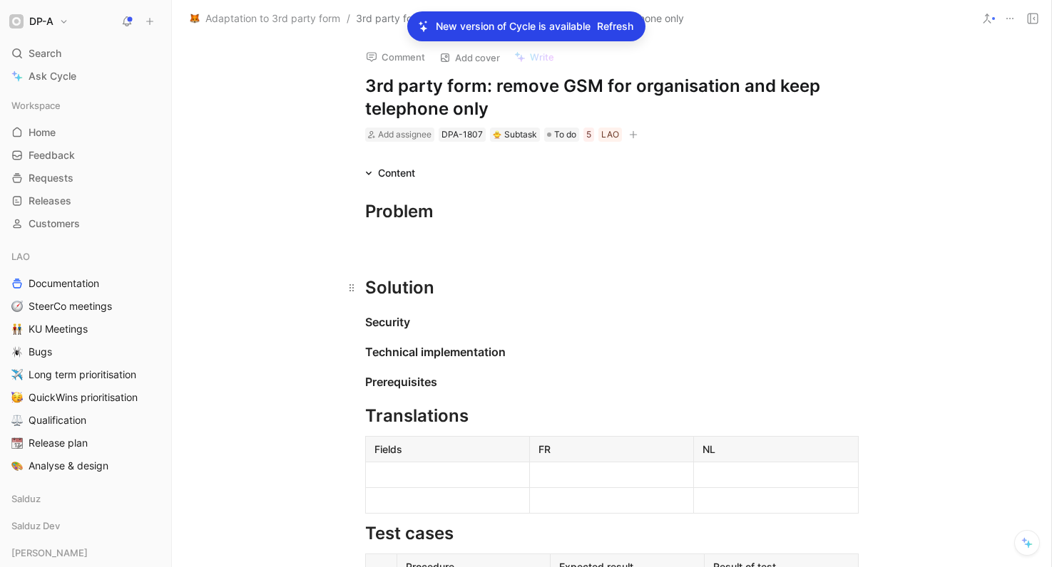
click at [451, 297] on div "Solution" at bounding box center [611, 288] width 493 height 26
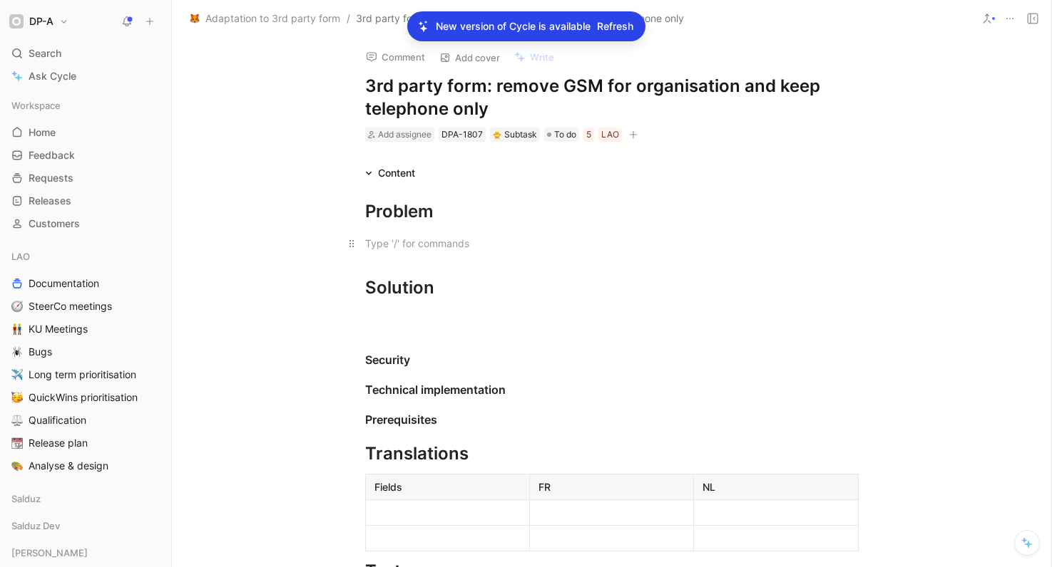
click at [422, 240] on div at bounding box center [611, 243] width 493 height 15
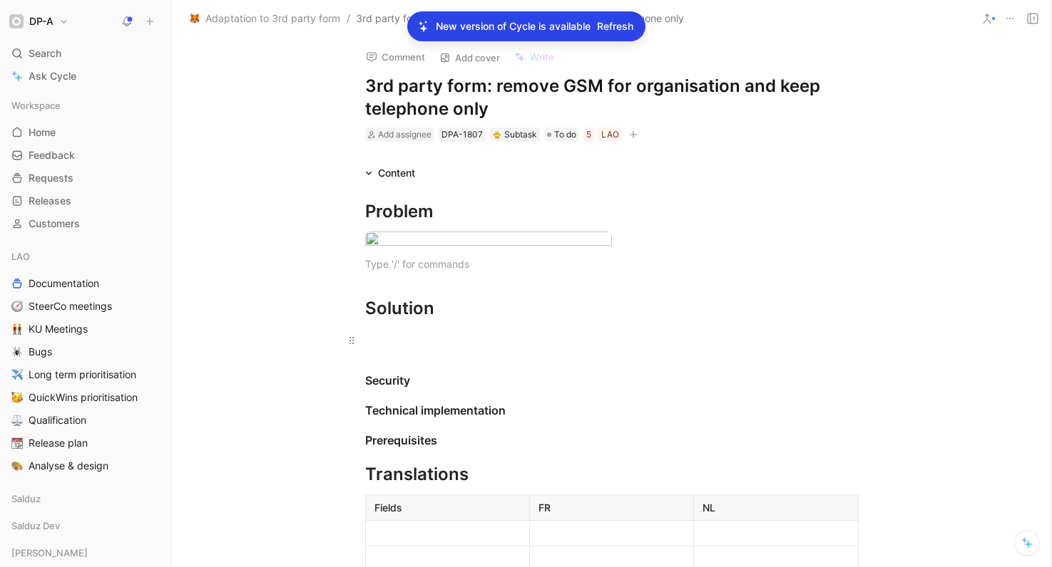
click at [387, 348] on div at bounding box center [611, 340] width 493 height 15
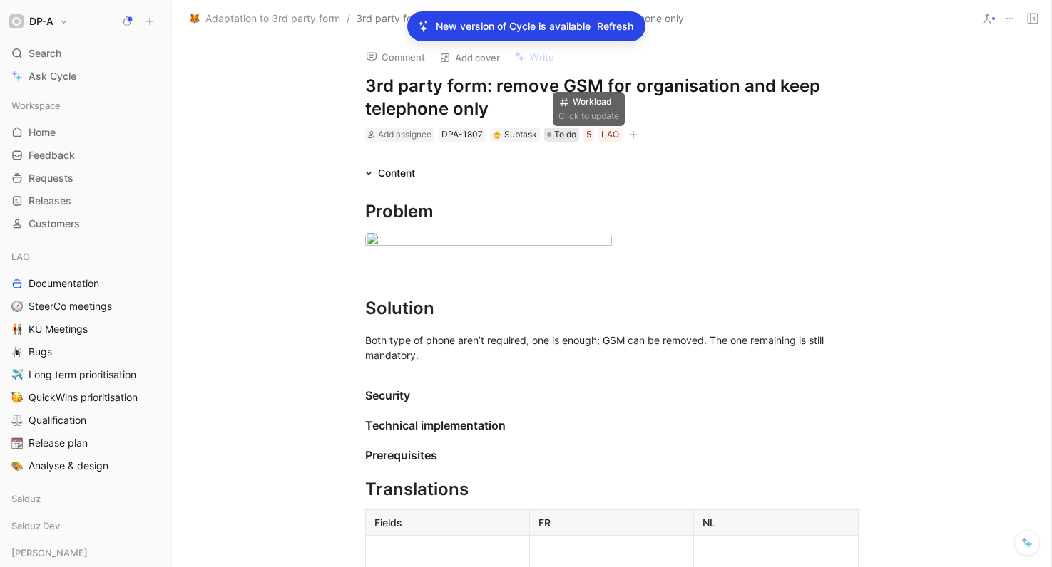
click at [572, 135] on span "To do" at bounding box center [565, 135] width 22 height 14
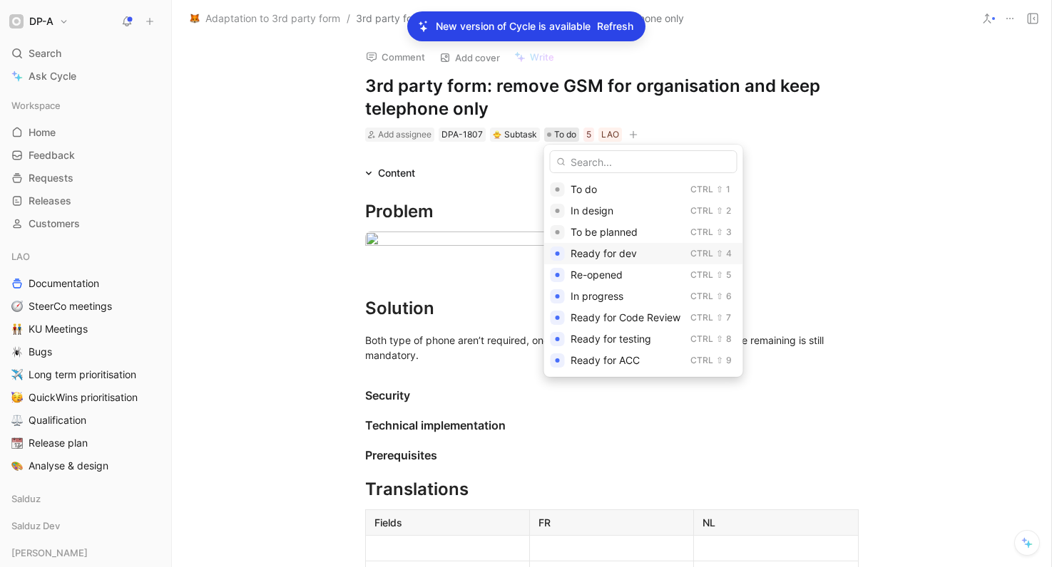
click at [629, 257] on span "Ready for dev" at bounding box center [603, 253] width 66 height 12
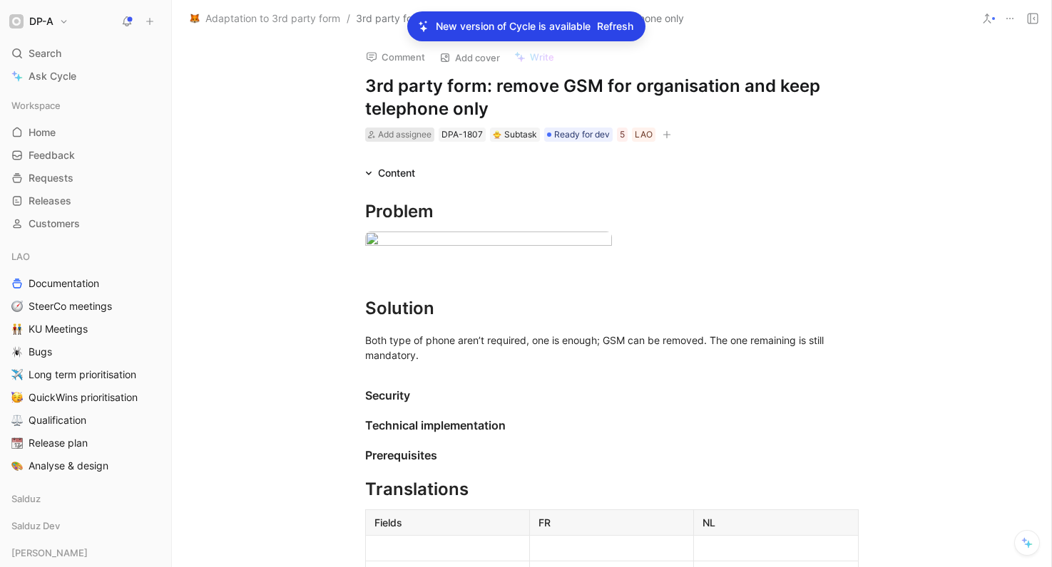
click at [409, 130] on span "Add assignee" at bounding box center [404, 134] width 53 height 11
type input "khal"
click at [426, 182] on div "Khal ed Khelifi" at bounding box center [475, 189] width 163 height 17
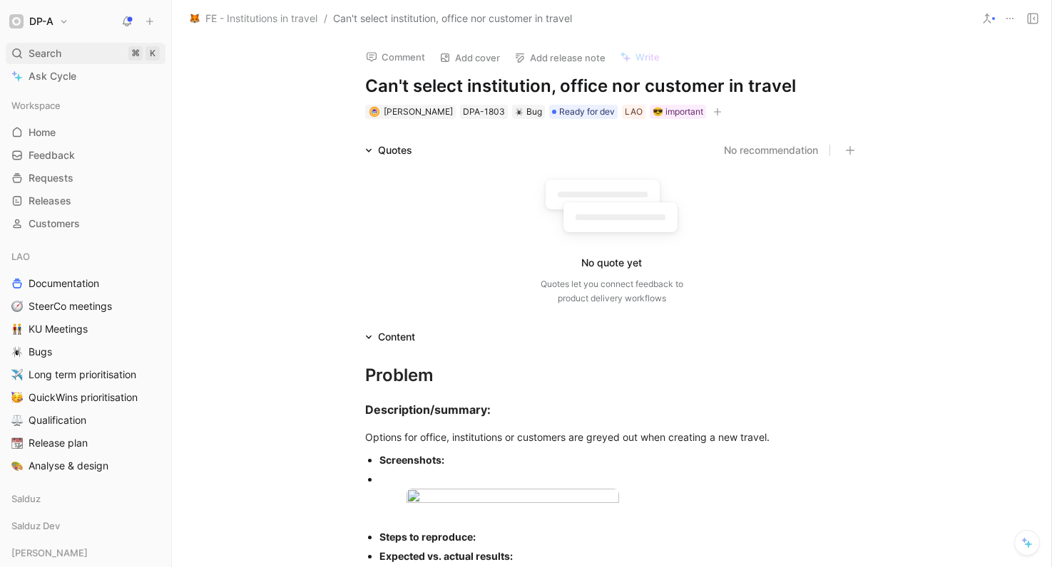
click at [52, 51] on span "Search" at bounding box center [45, 53] width 33 height 17
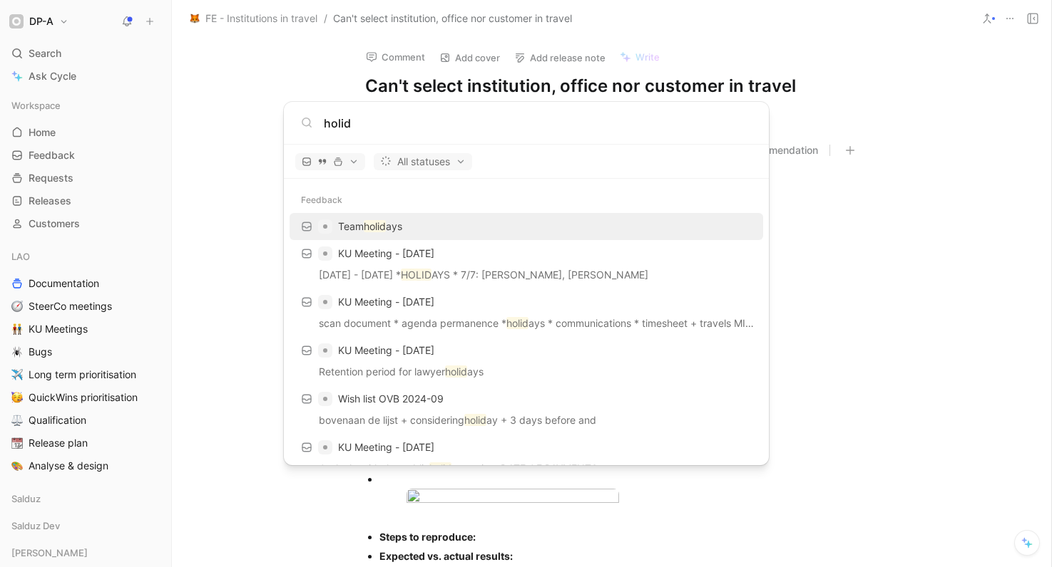
type input "holid"
click at [386, 229] on mark "holid" at bounding box center [375, 226] width 22 height 12
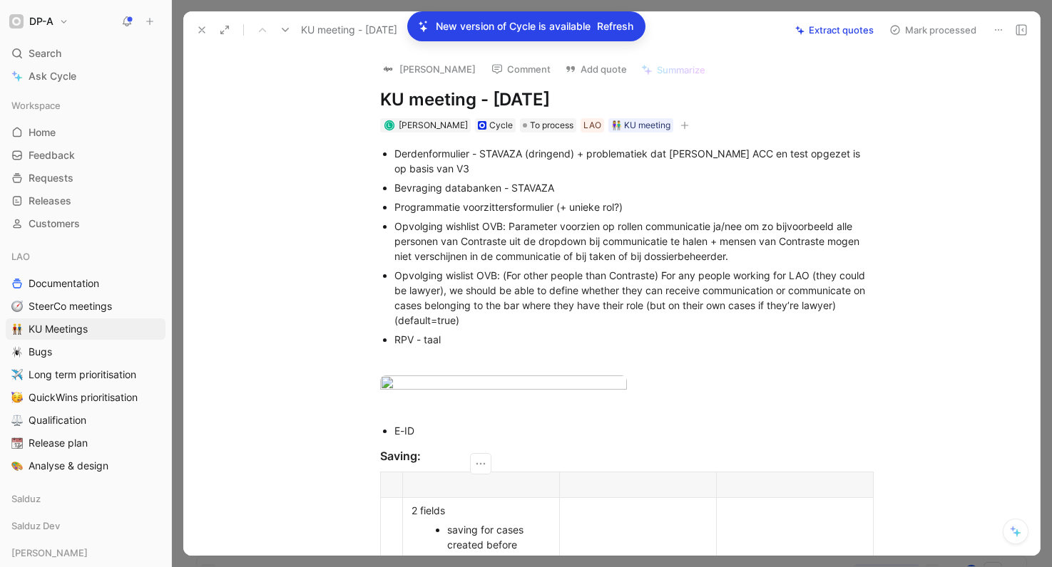
scroll to position [91, 0]
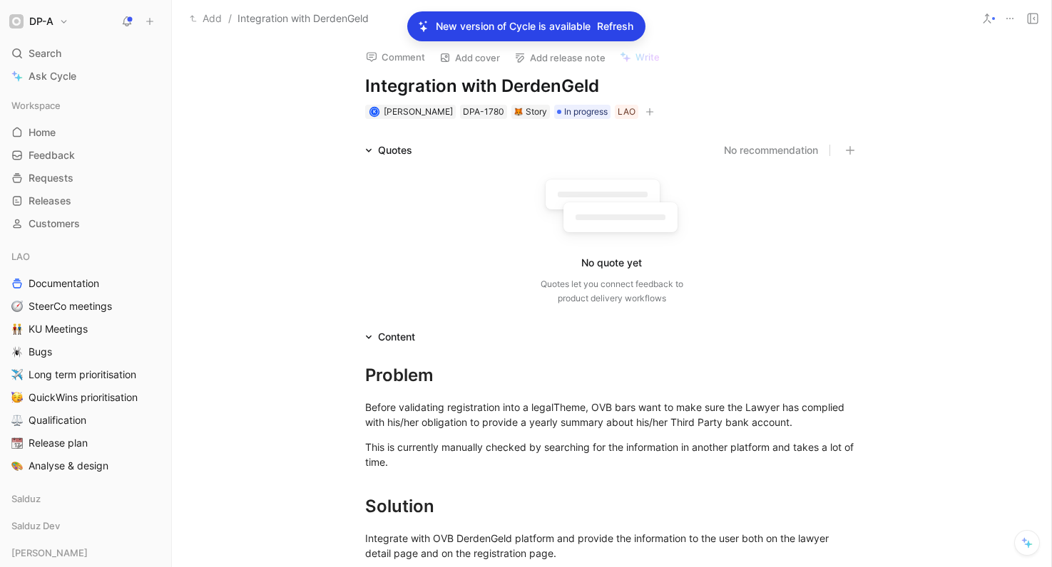
scroll to position [505, 0]
